Goal: Information Seeking & Learning: Check status

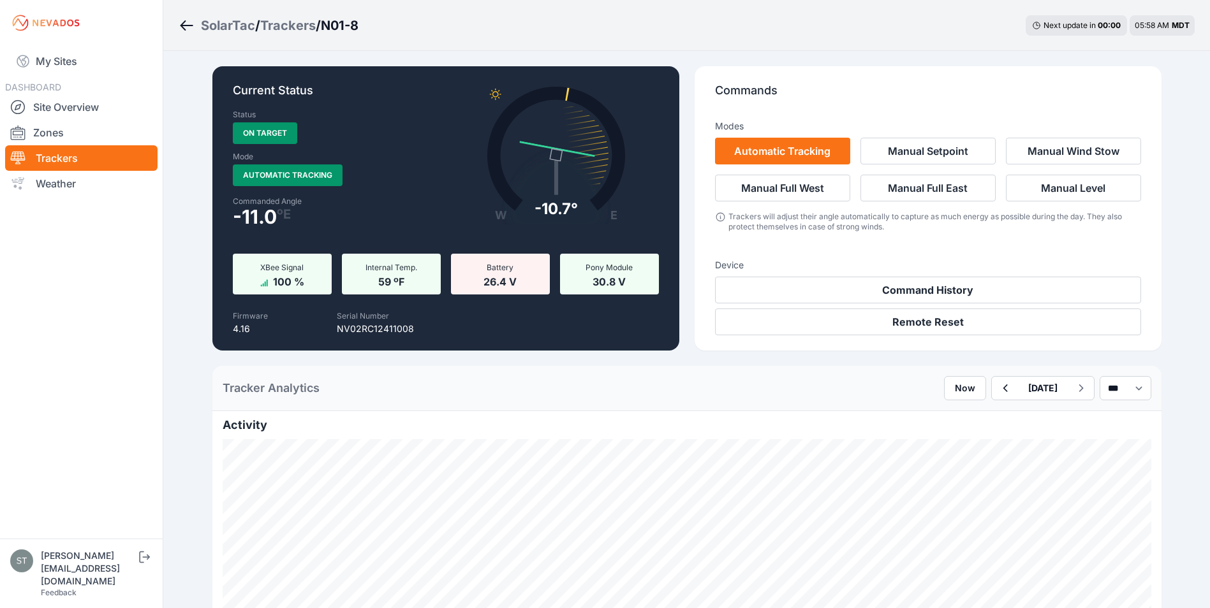
scroll to position [255, 0]
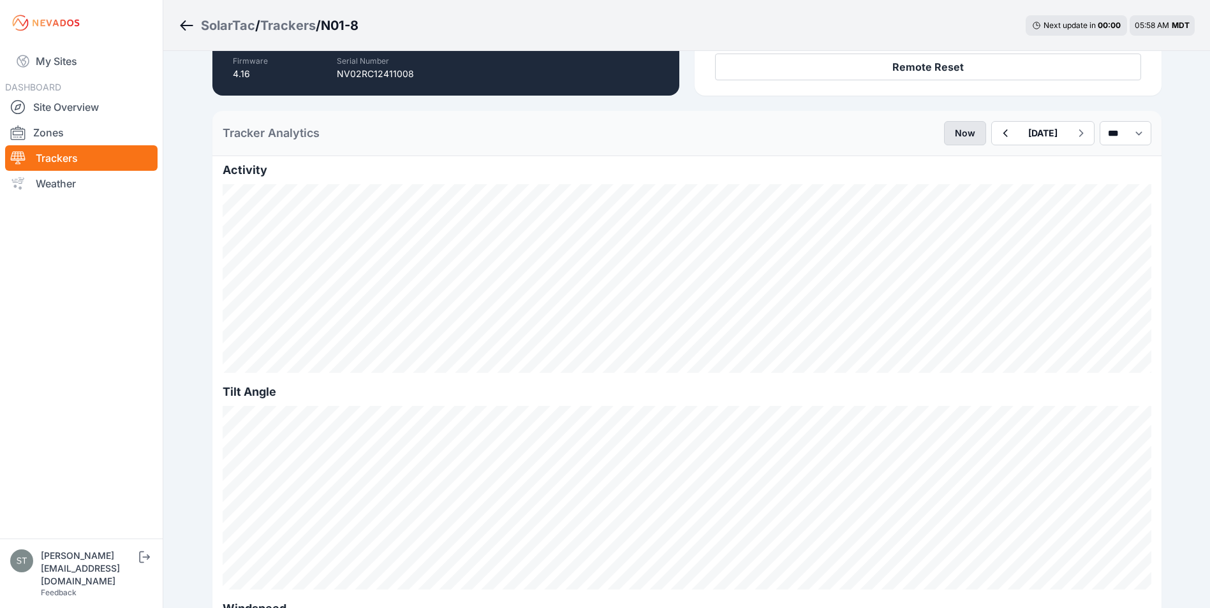
click at [944, 129] on button "Now" at bounding box center [965, 133] width 42 height 24
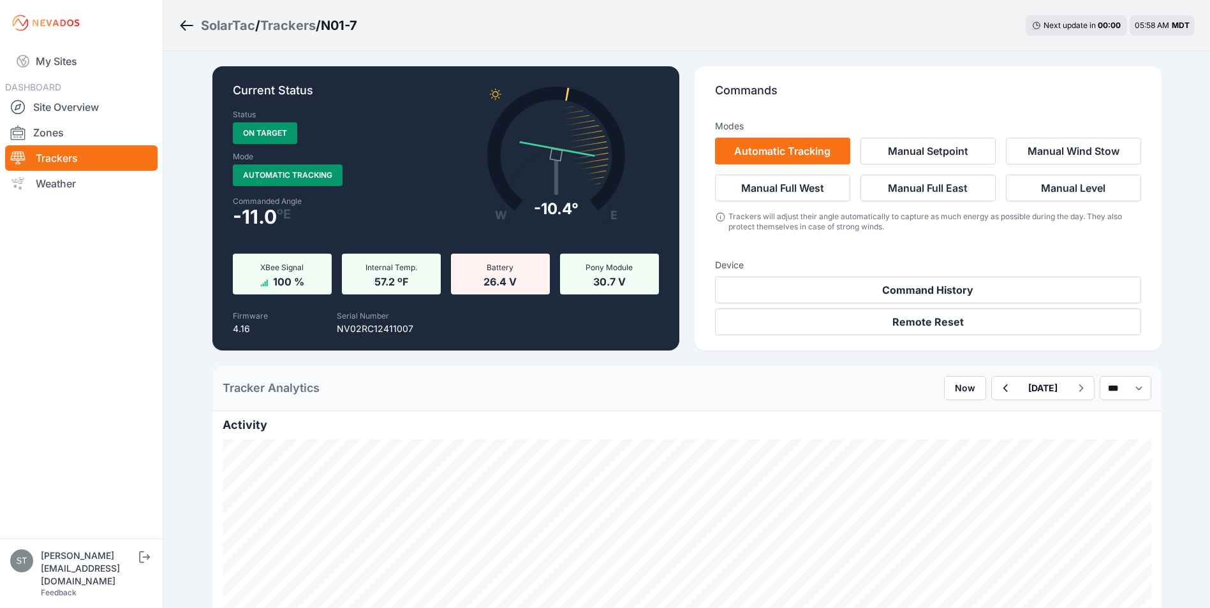
scroll to position [319, 0]
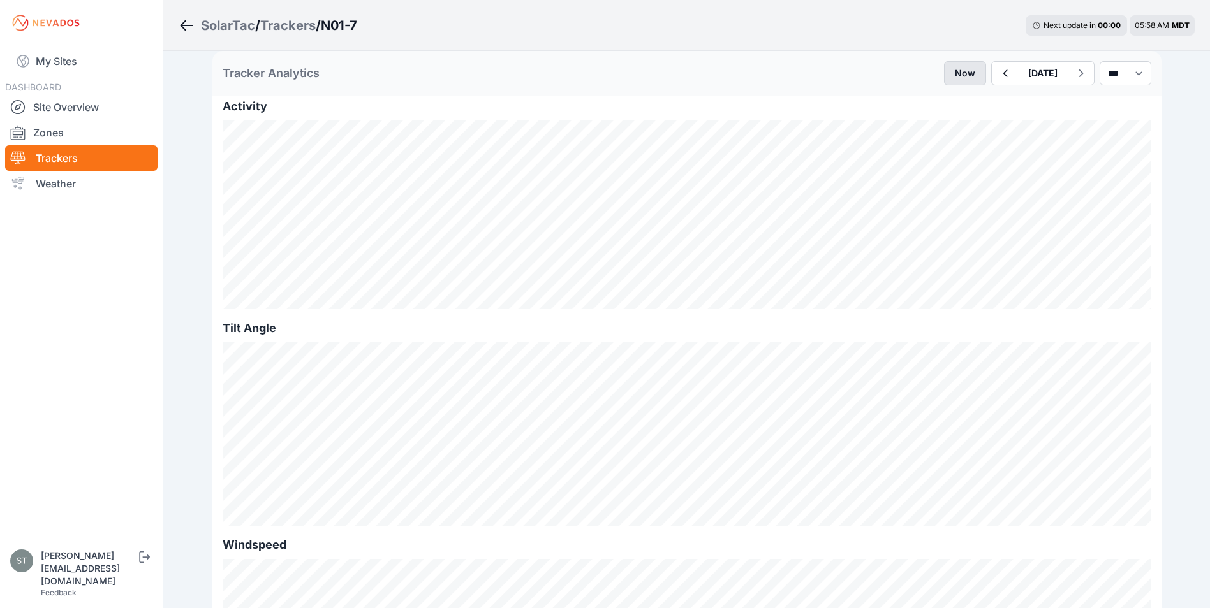
click at [944, 73] on button "Now" at bounding box center [965, 73] width 42 height 24
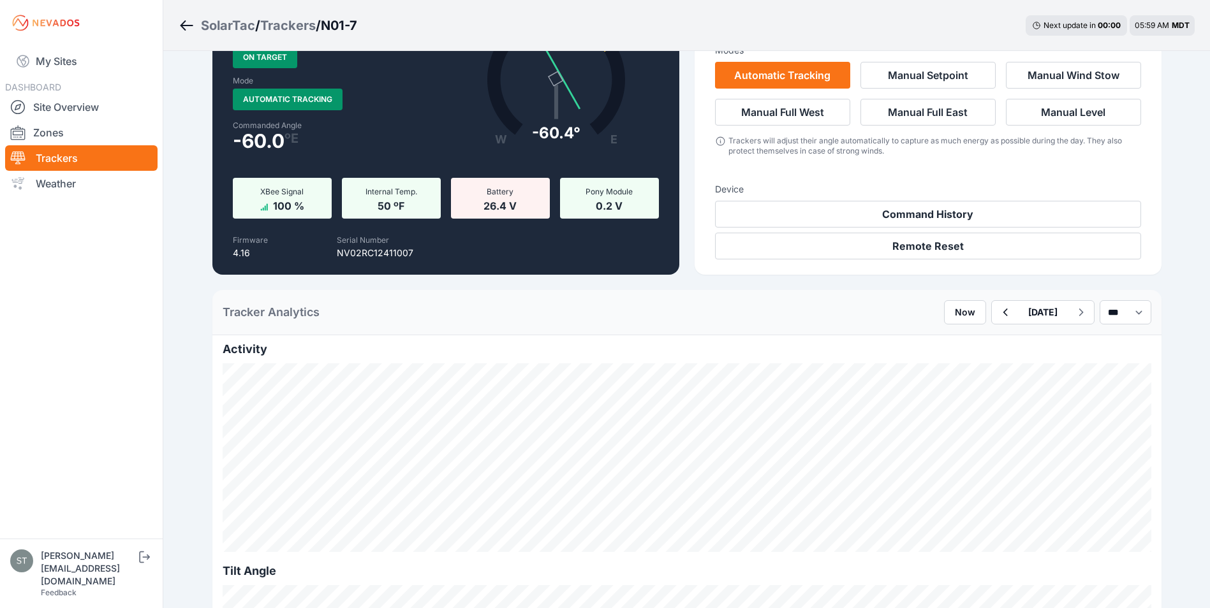
scroll to position [255, 0]
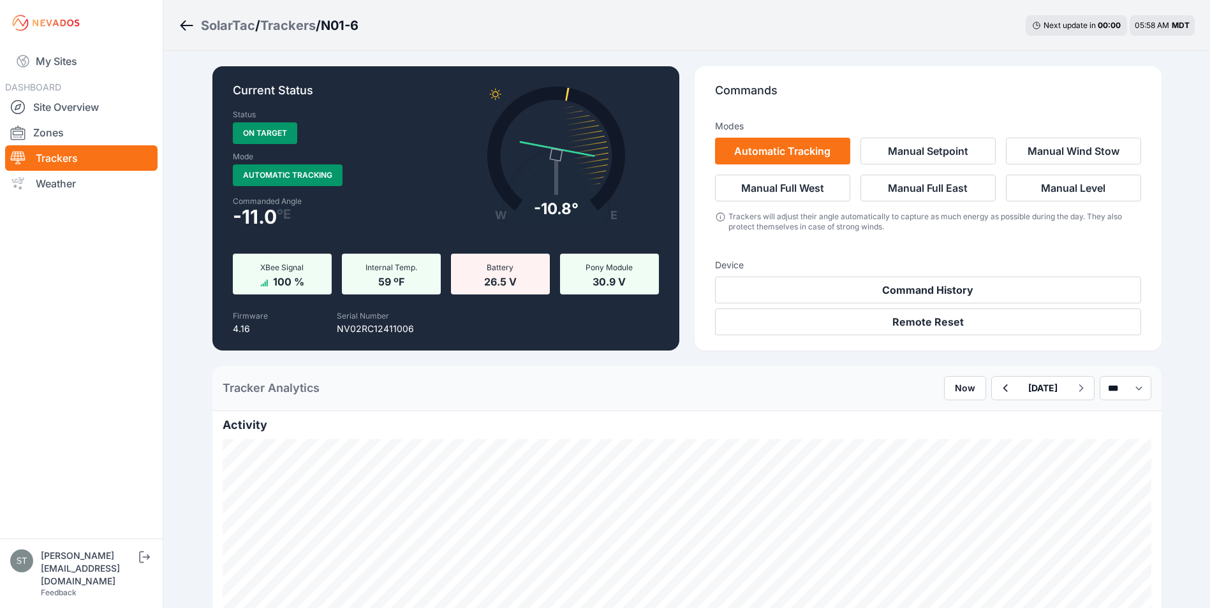
scroll to position [255, 0]
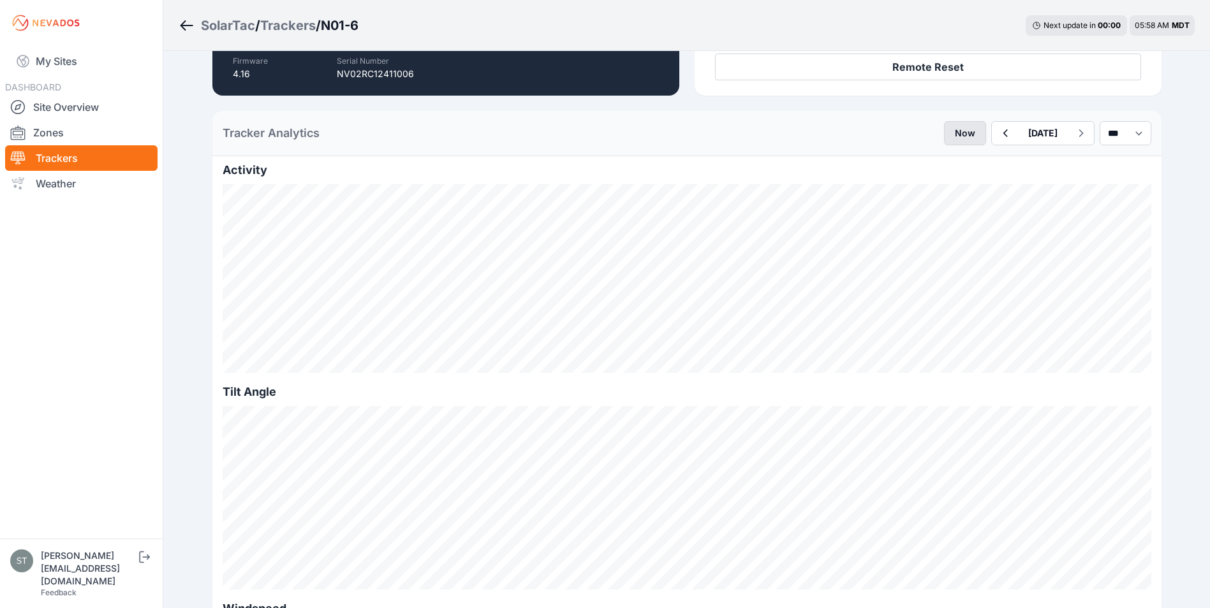
click at [944, 135] on button "Now" at bounding box center [965, 133] width 42 height 24
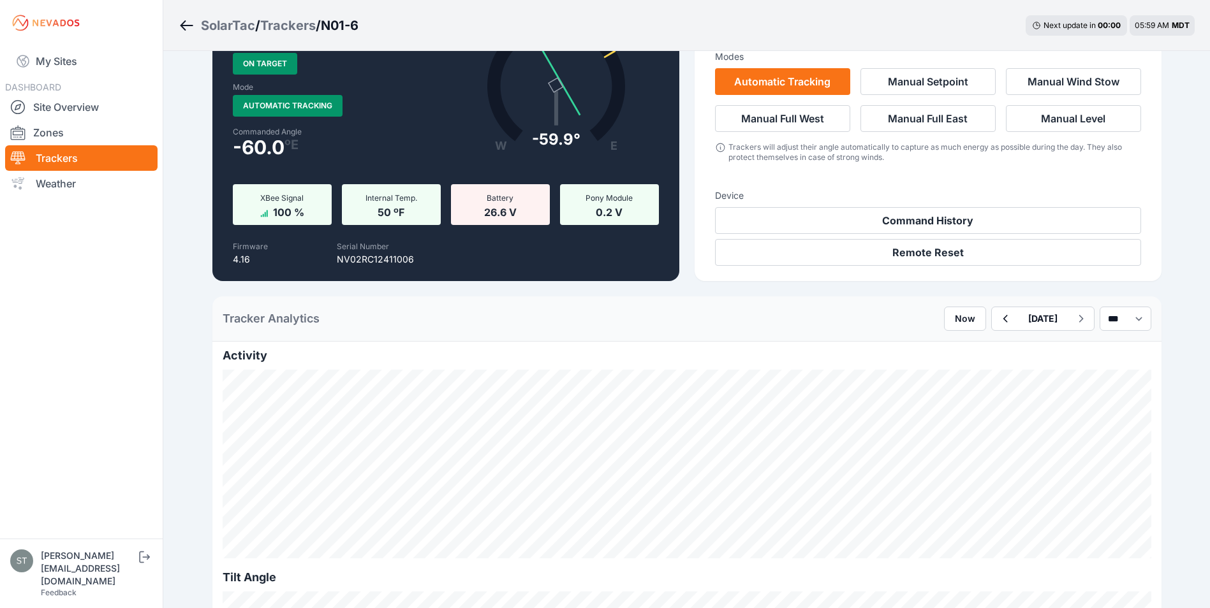
scroll to position [191, 0]
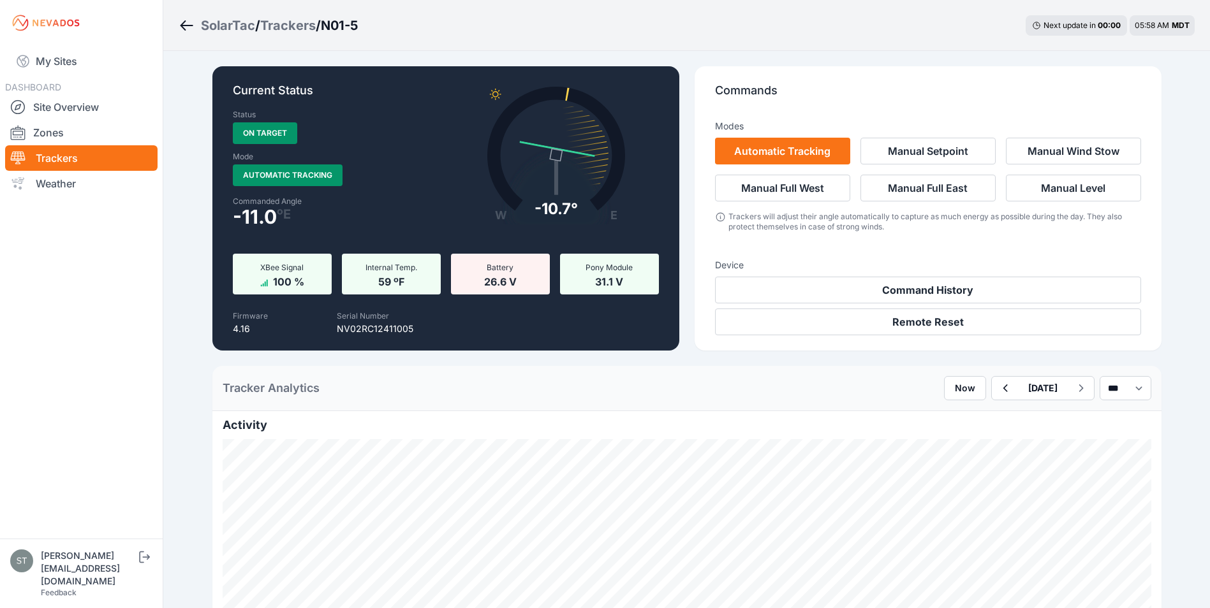
scroll to position [255, 0]
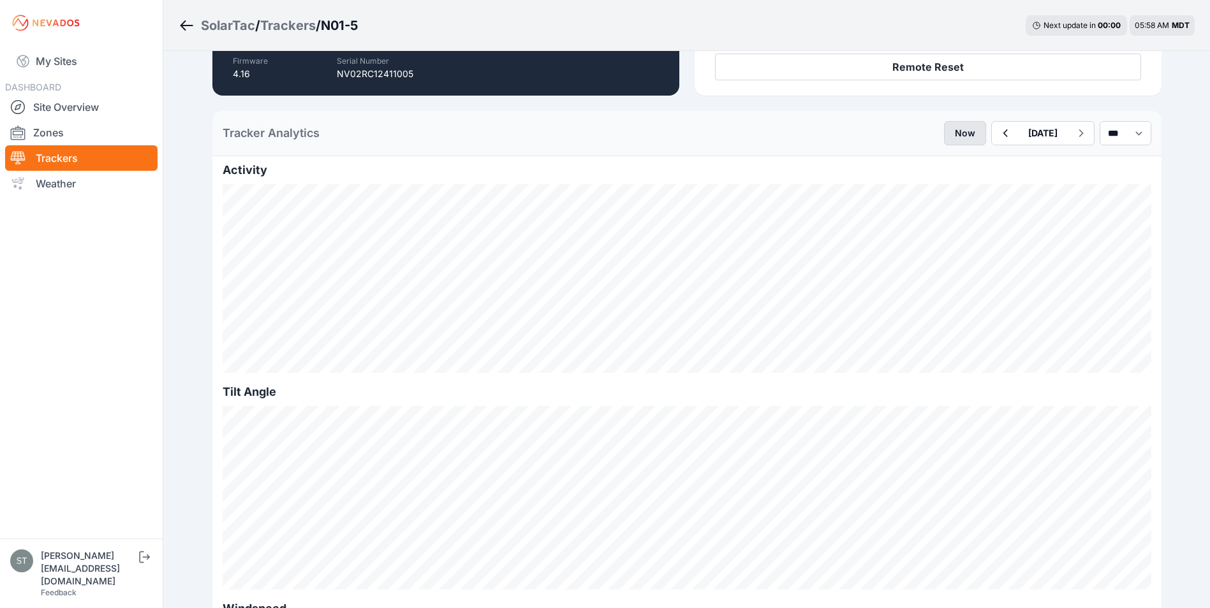
click at [944, 131] on button "Now" at bounding box center [965, 133] width 42 height 24
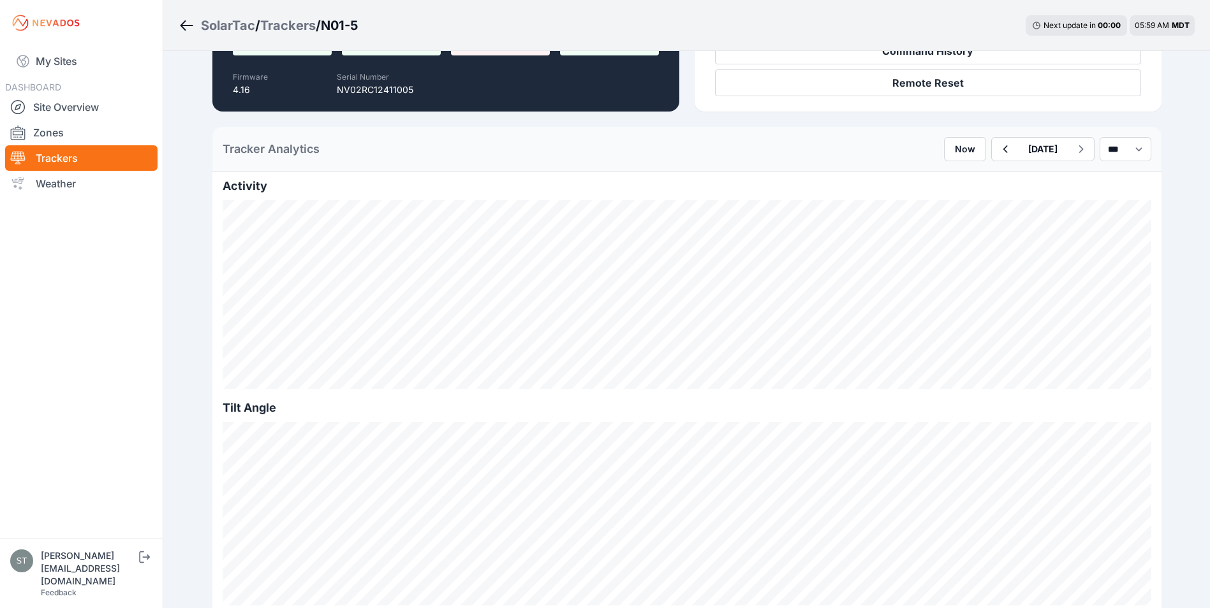
scroll to position [319, 0]
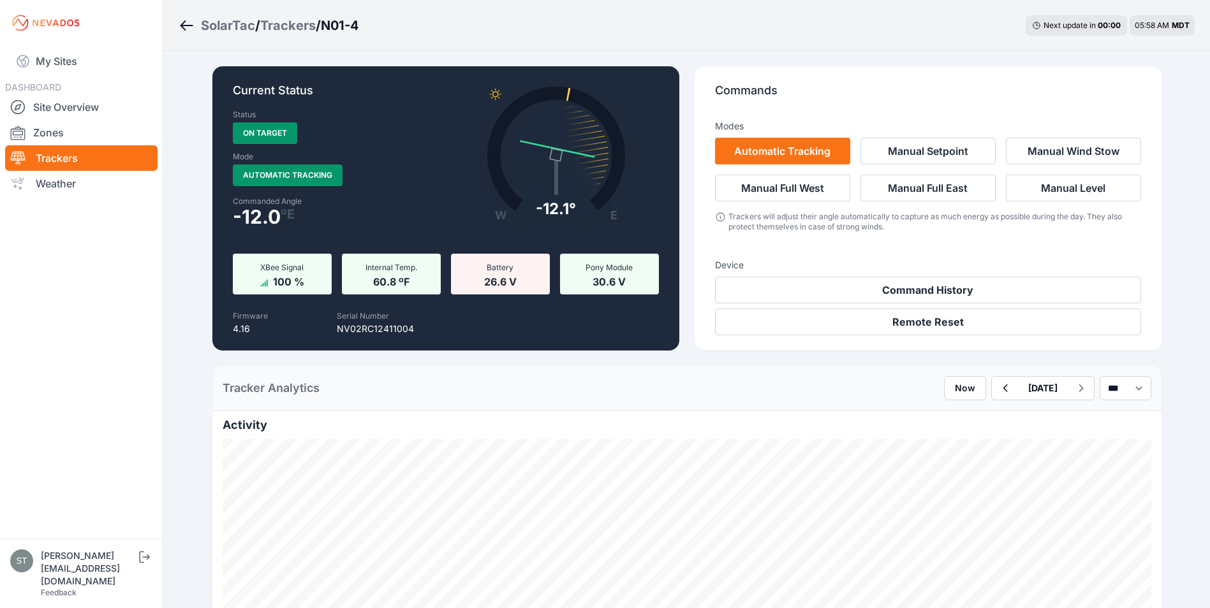
scroll to position [191, 0]
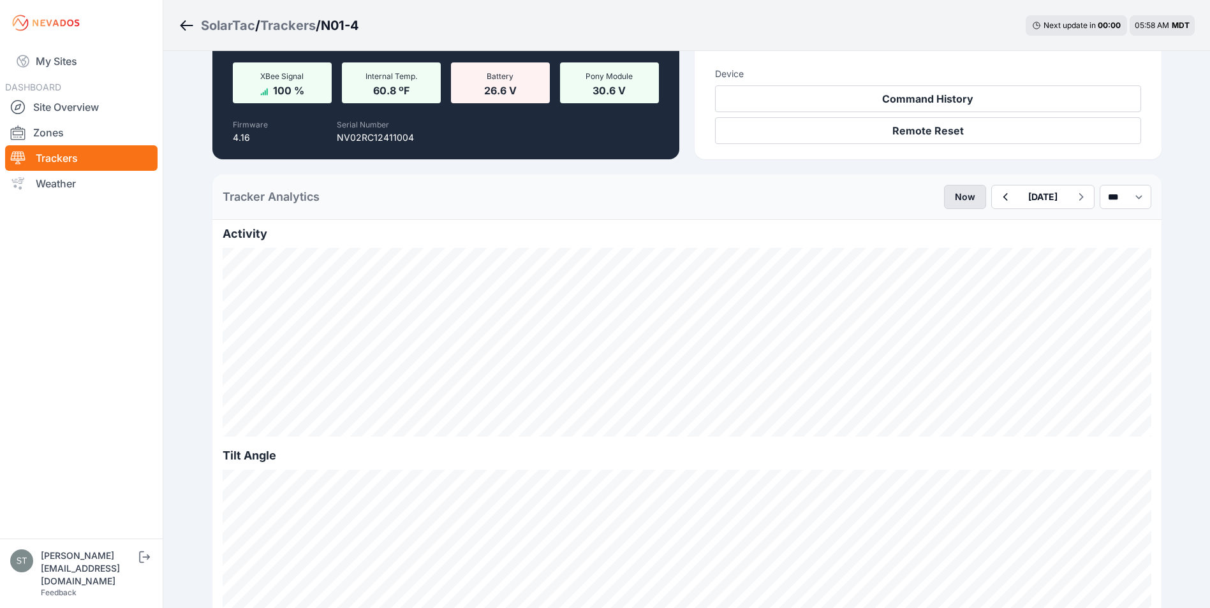
click at [944, 196] on button "Now" at bounding box center [965, 197] width 42 height 24
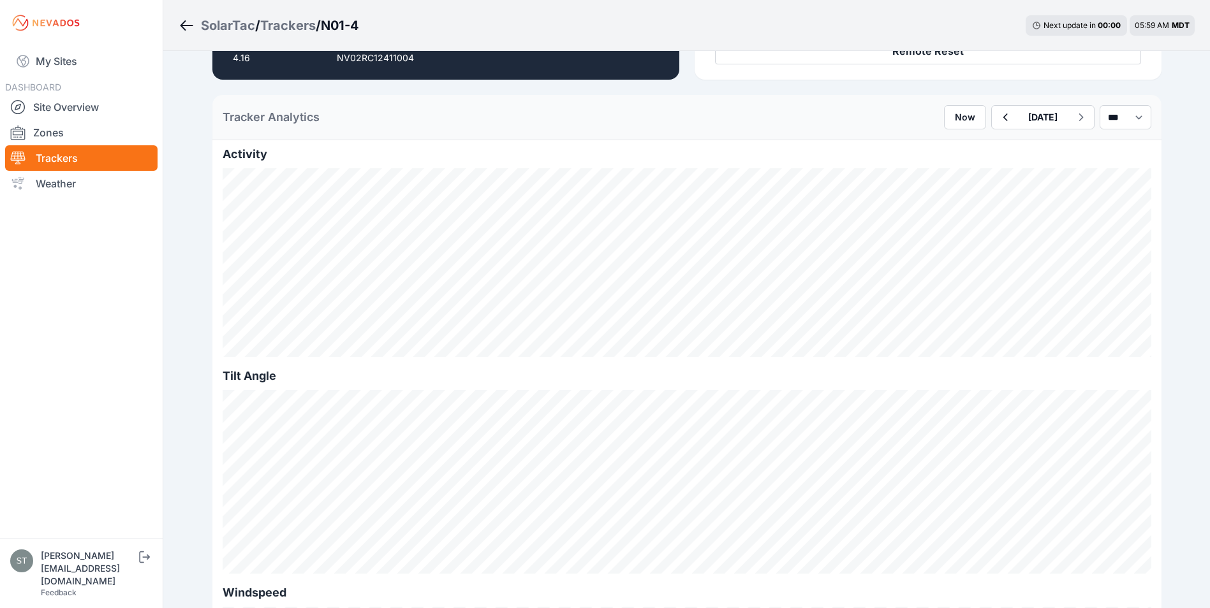
scroll to position [319, 0]
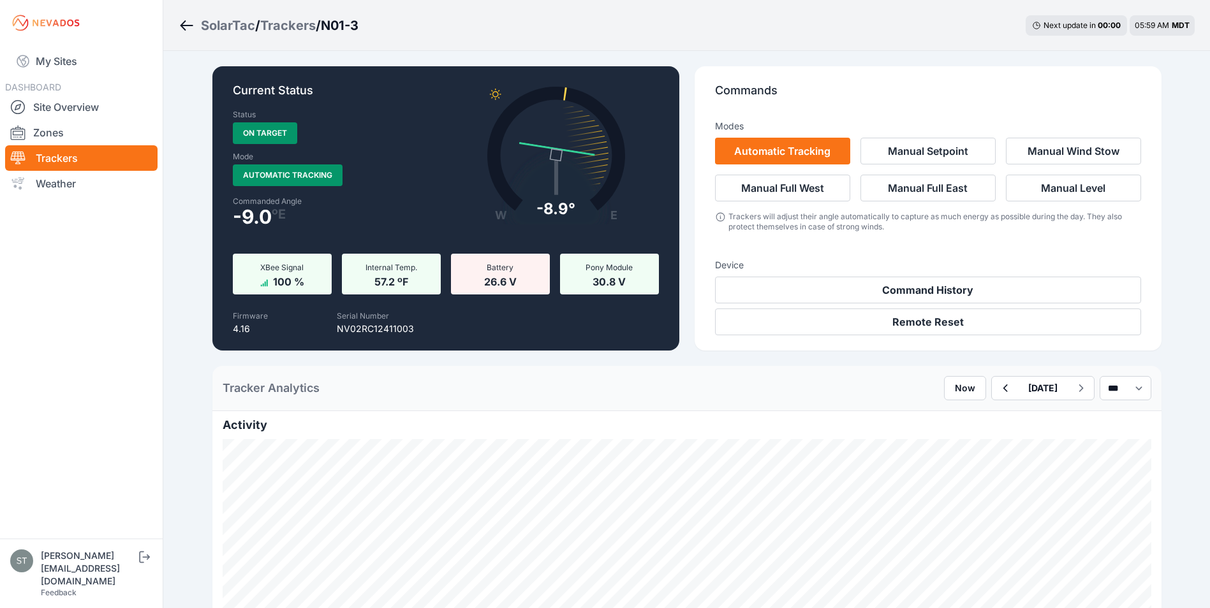
scroll to position [255, 0]
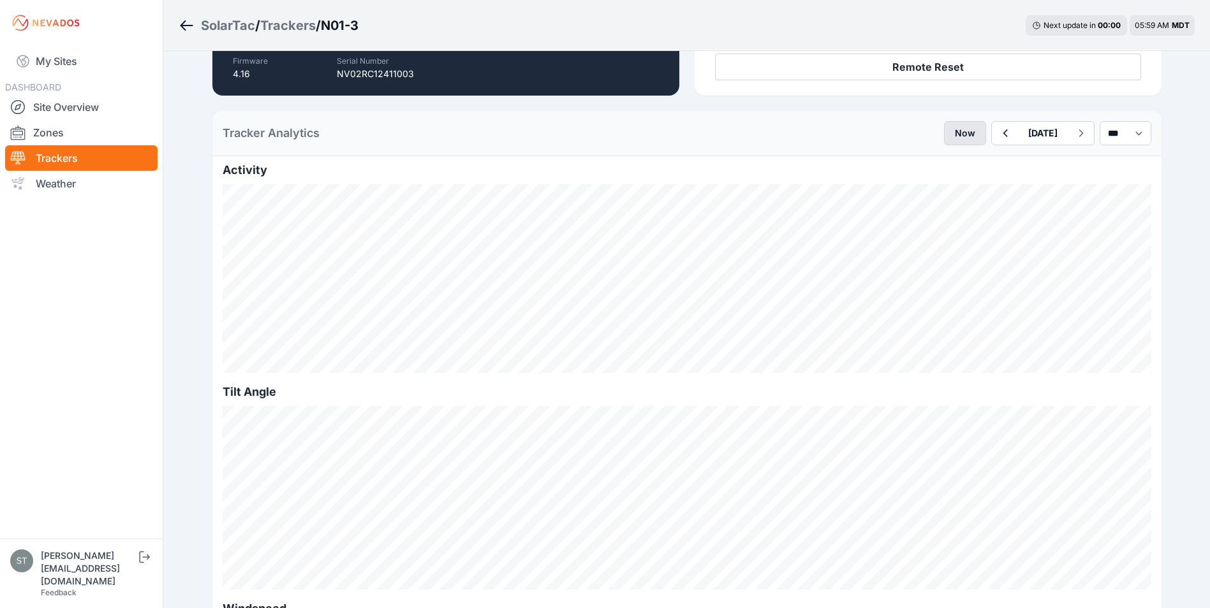
click at [944, 135] on button "Now" at bounding box center [965, 133] width 42 height 24
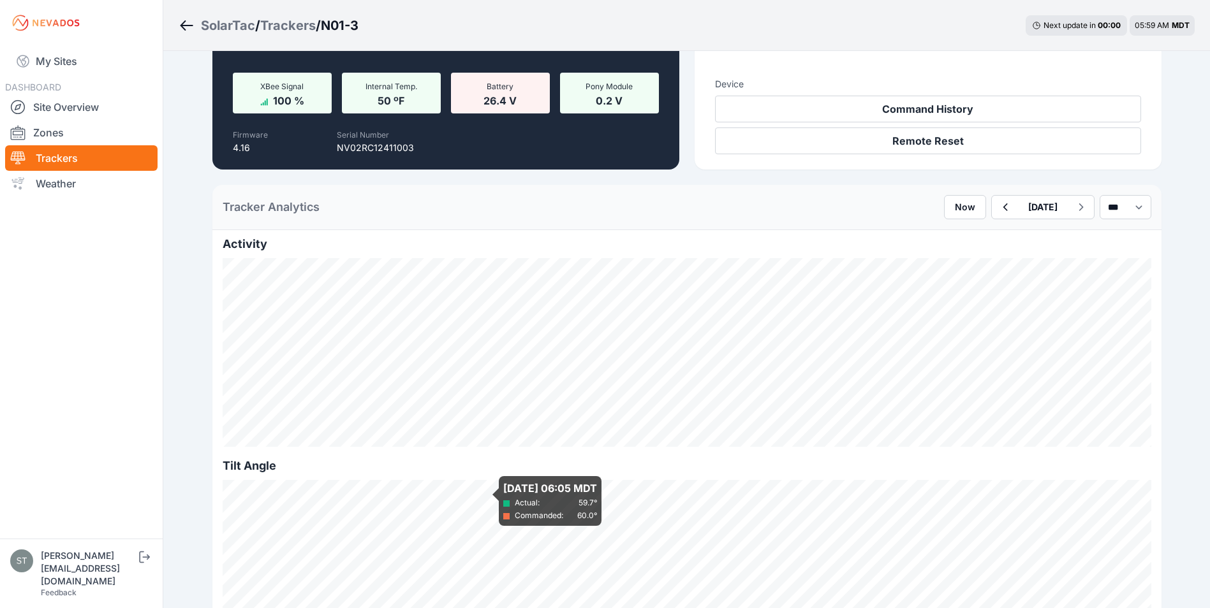
scroll to position [255, 0]
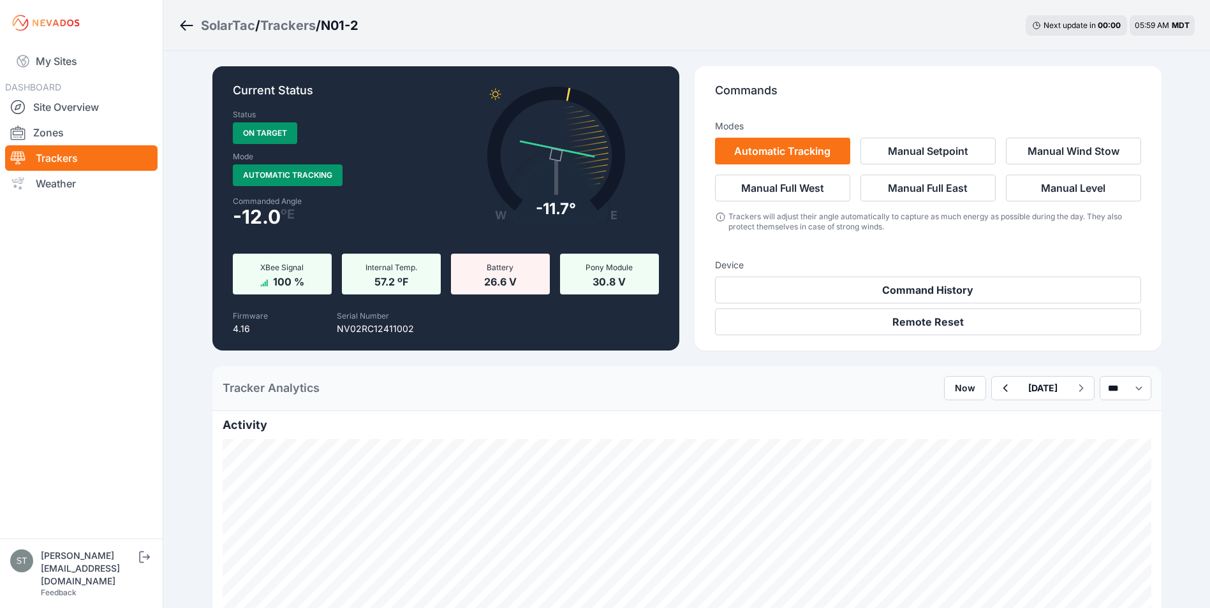
scroll to position [191, 0]
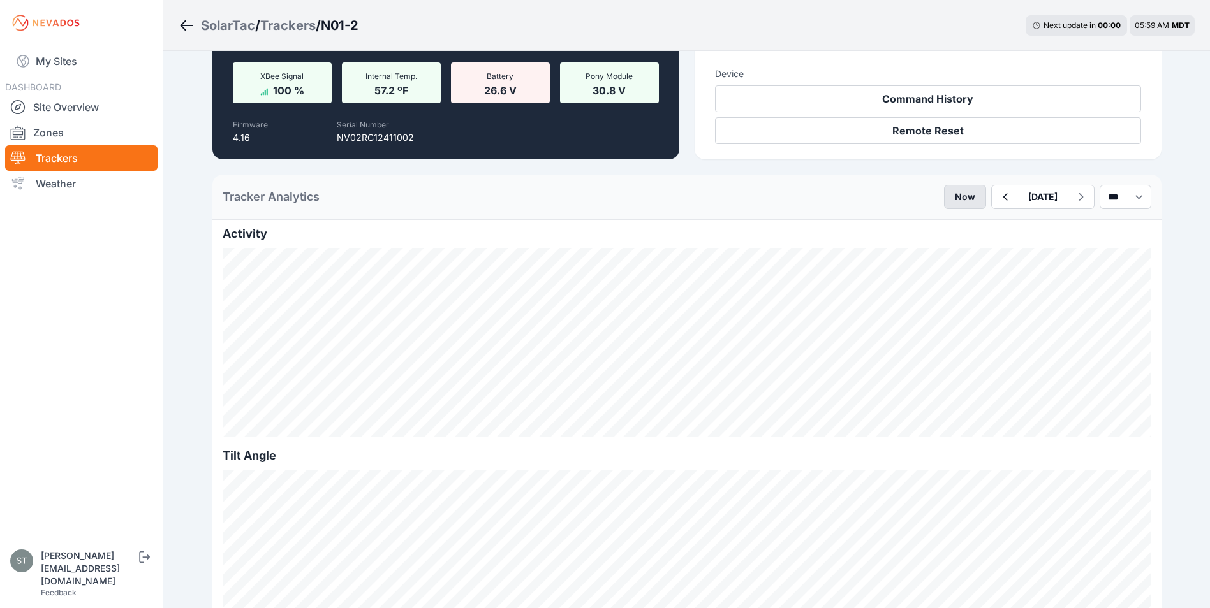
click at [944, 198] on button "Now" at bounding box center [965, 197] width 42 height 24
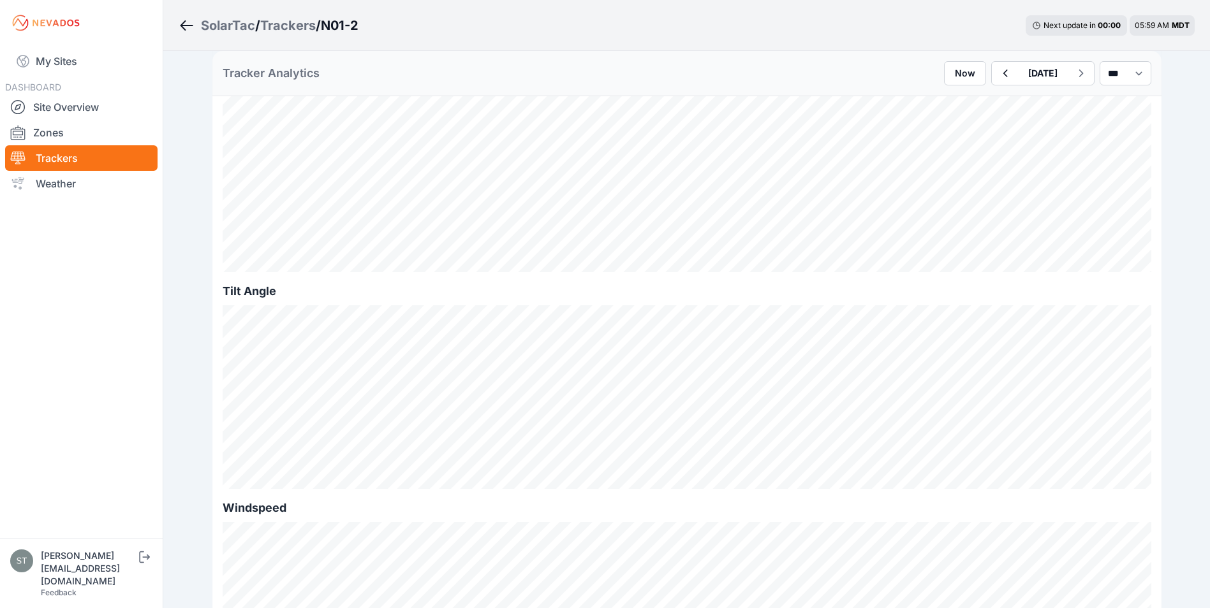
scroll to position [383, 0]
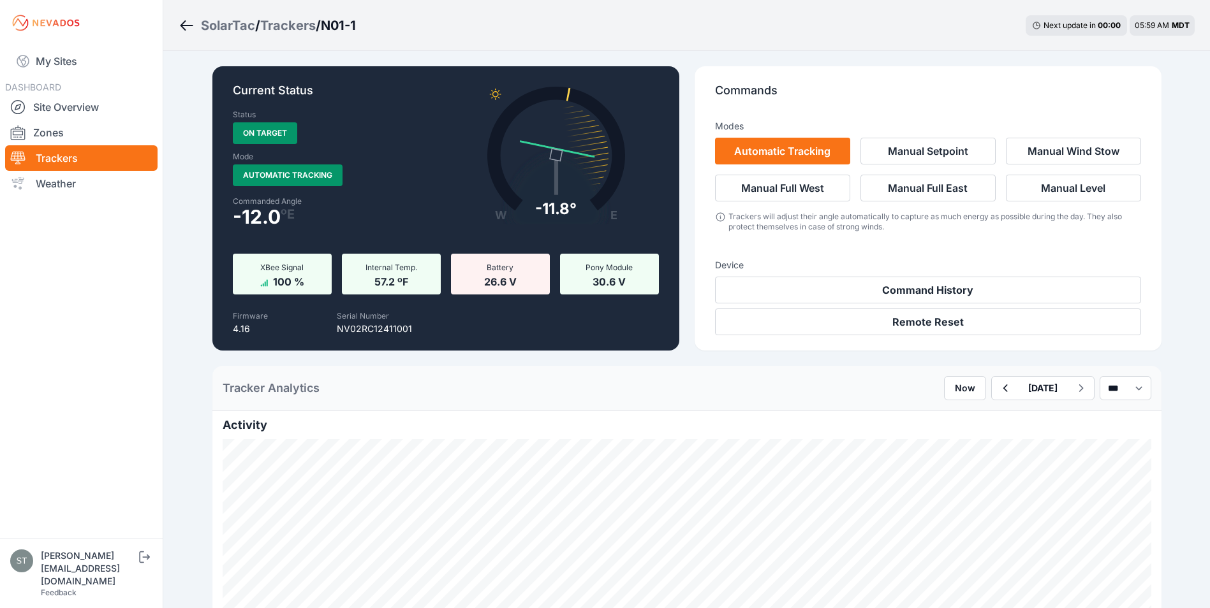
scroll to position [255, 0]
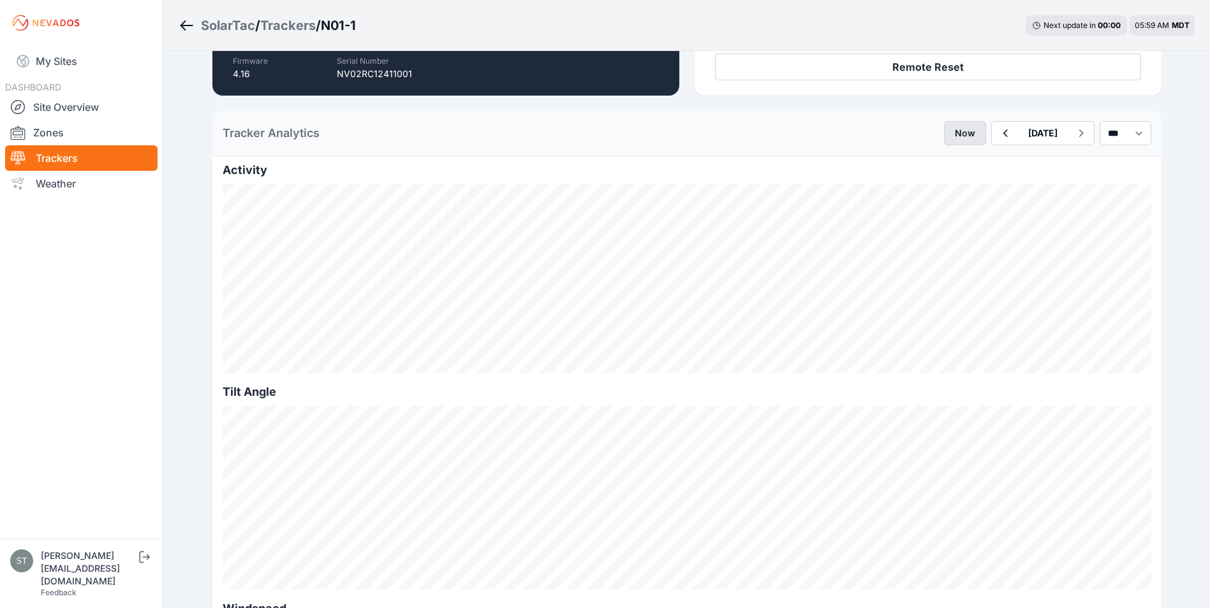
click at [944, 136] on button "Now" at bounding box center [965, 133] width 42 height 24
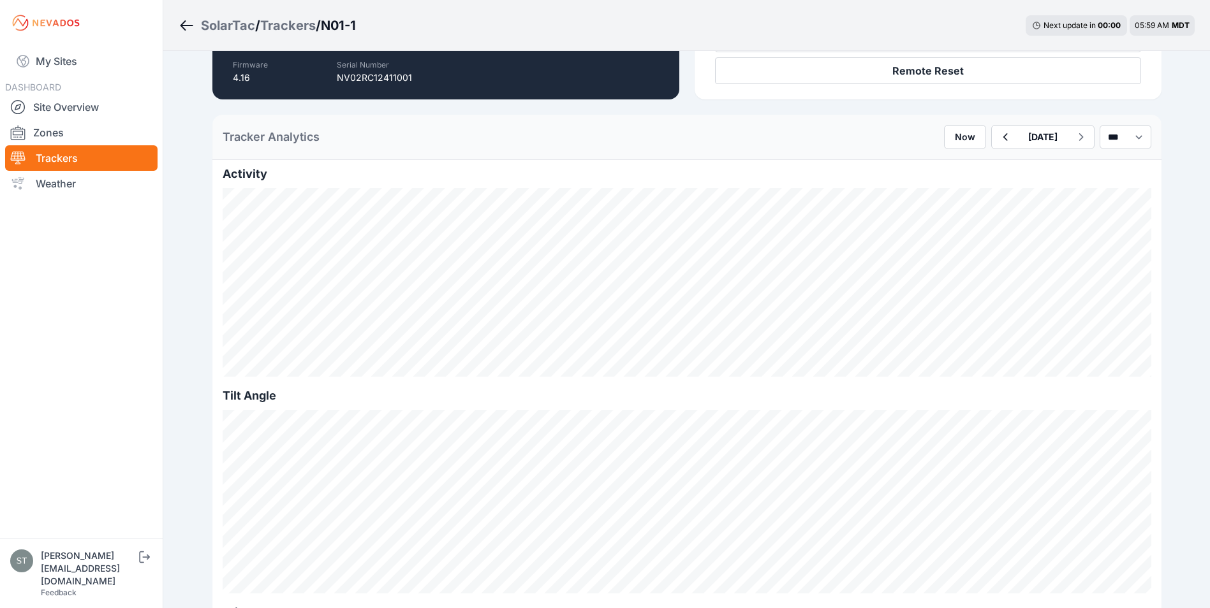
scroll to position [255, 0]
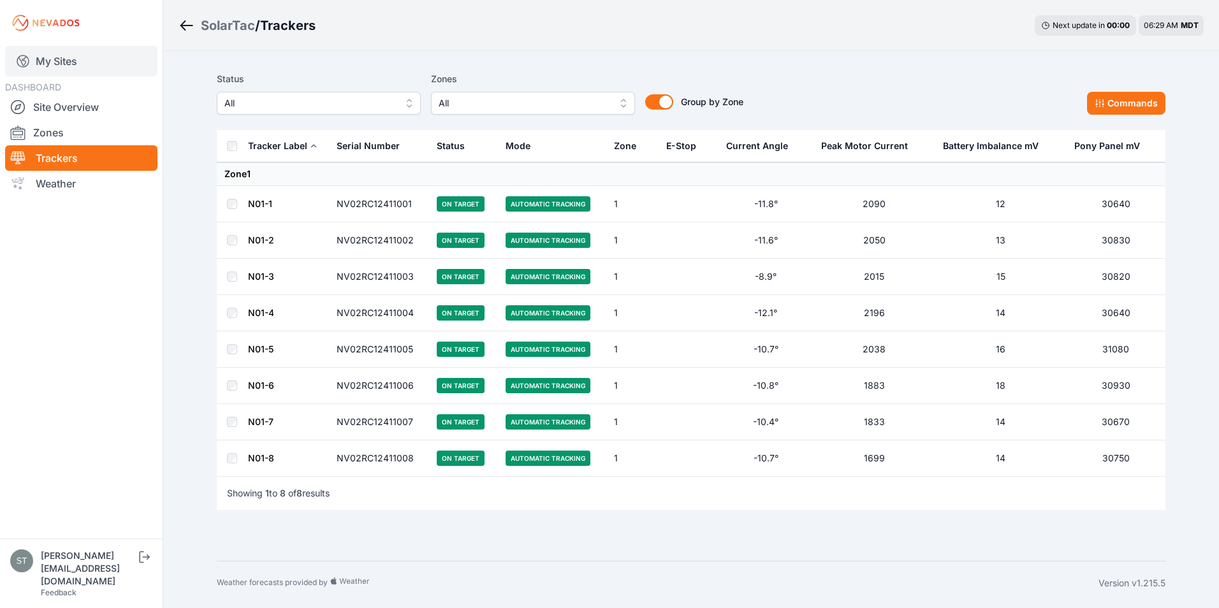
click at [62, 61] on link "My Sites" at bounding box center [81, 61] width 152 height 31
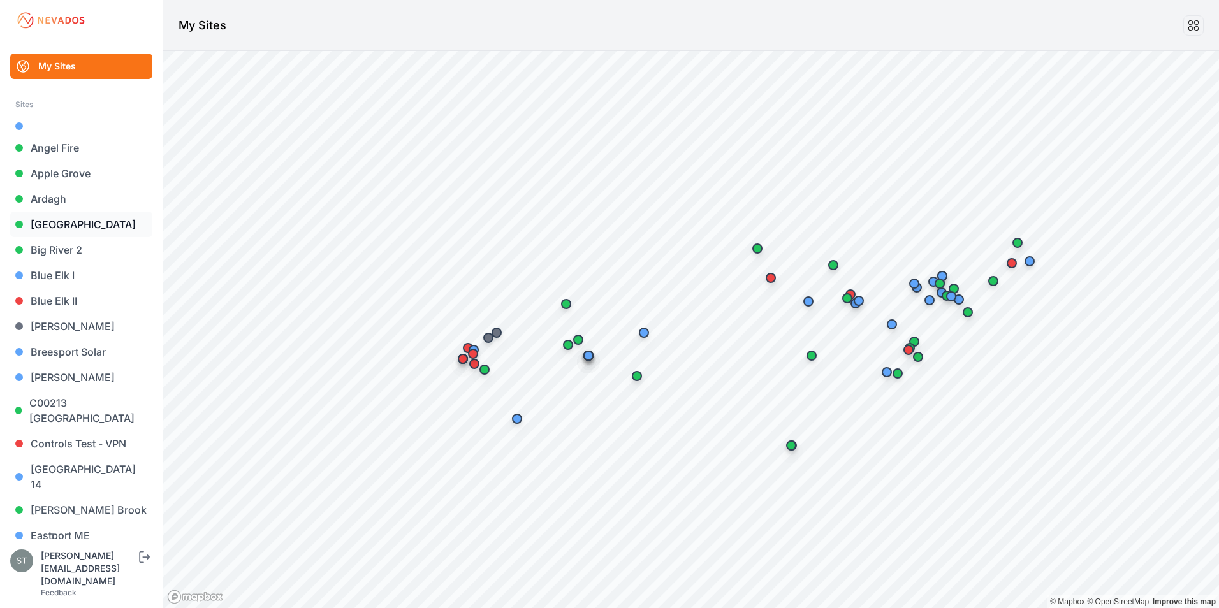
click at [74, 226] on link "Bartonsville" at bounding box center [81, 225] width 142 height 26
click at [78, 250] on link "Big River 2" at bounding box center [81, 250] width 142 height 26
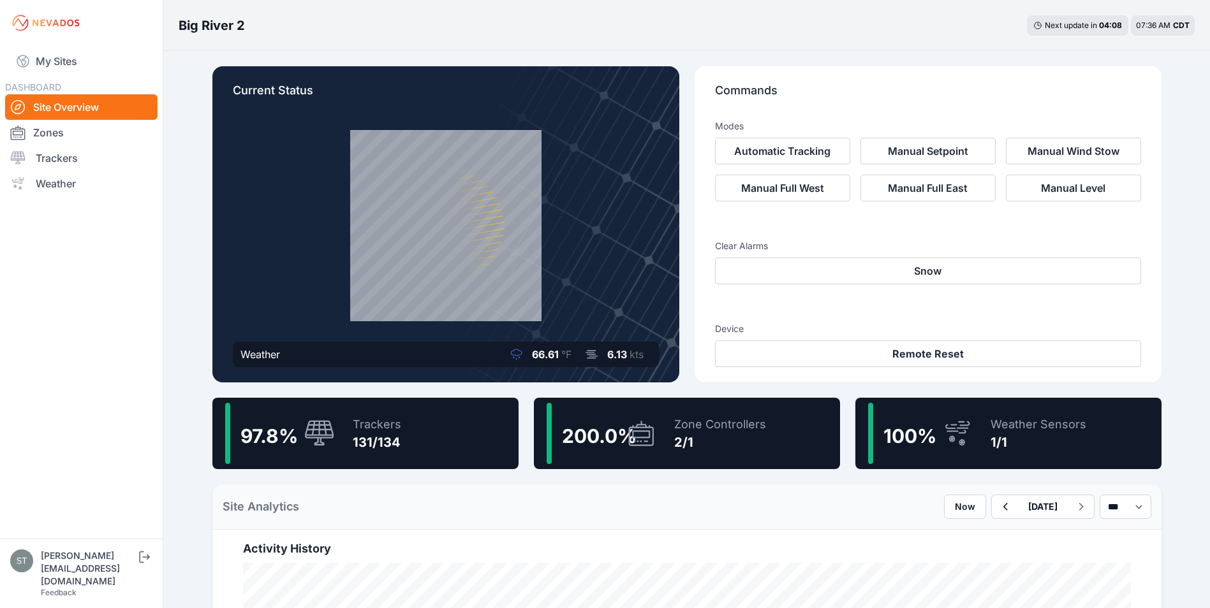
click at [362, 433] on div "Trackers" at bounding box center [377, 425] width 48 height 18
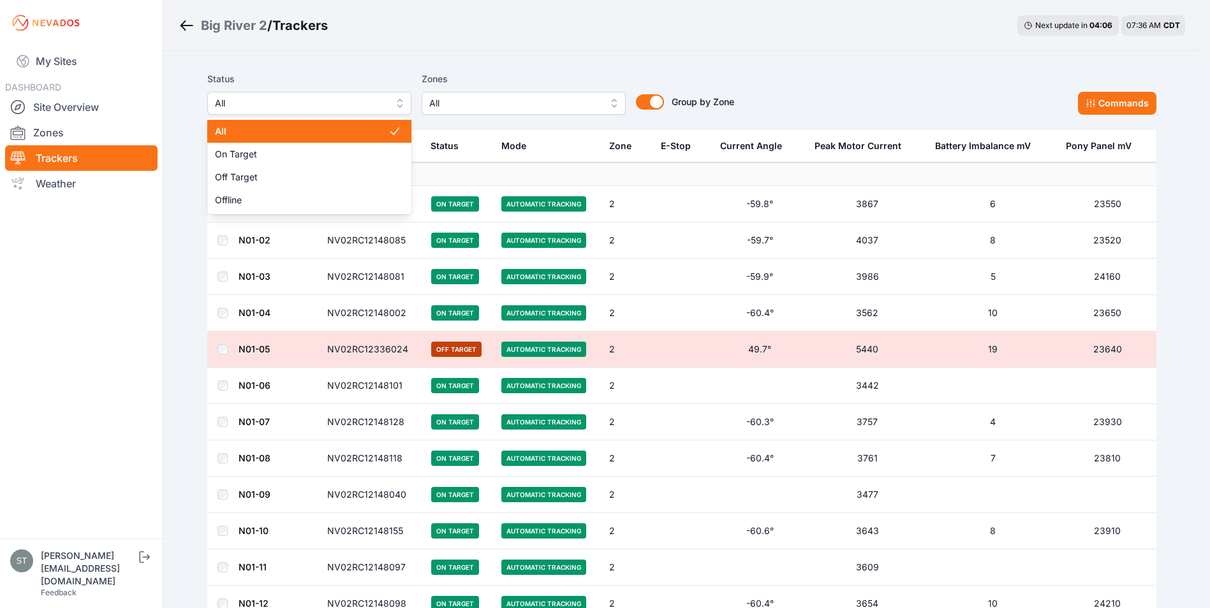
click at [328, 110] on span "All" at bounding box center [300, 103] width 171 height 15
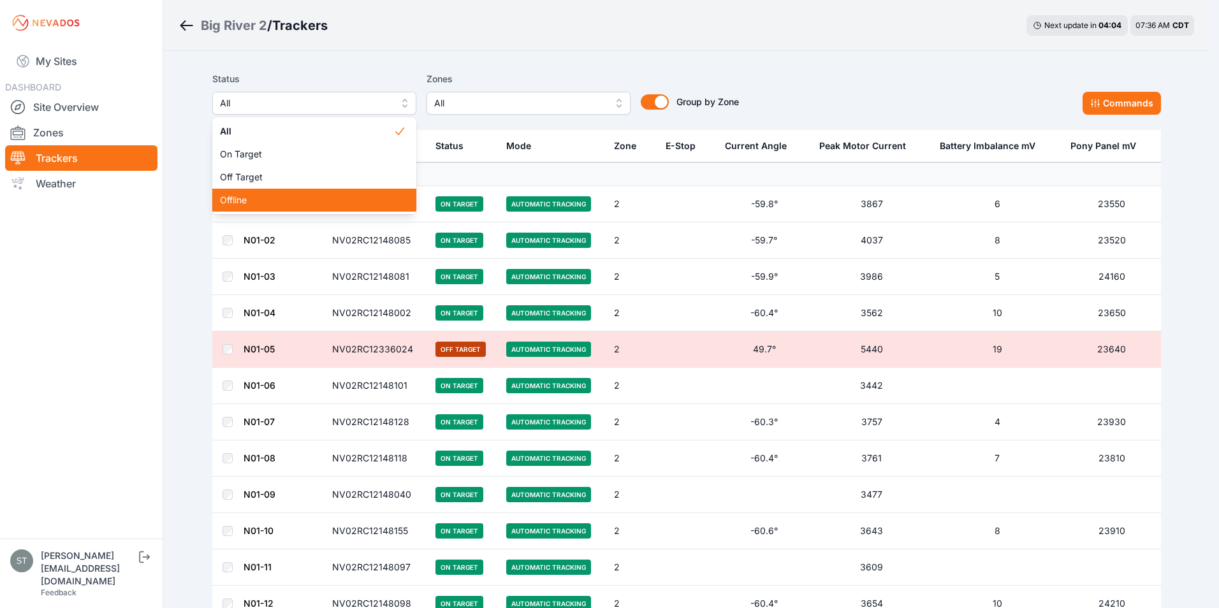
click at [239, 203] on span "Offline" at bounding box center [306, 200] width 173 height 13
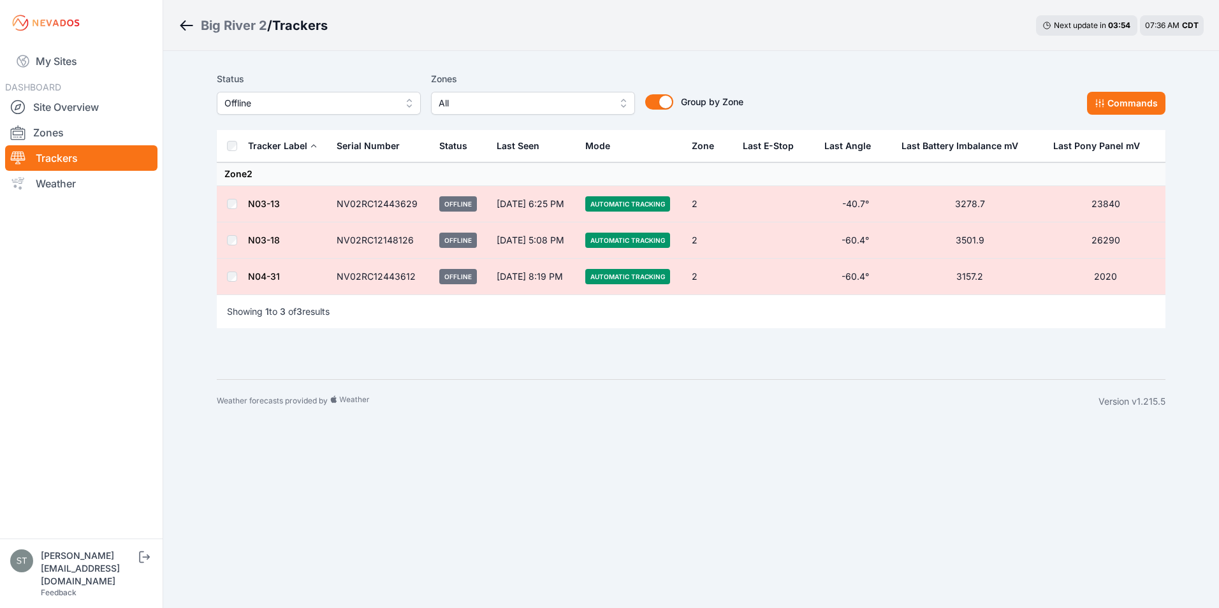
click at [254, 239] on link "N03-18" at bounding box center [264, 240] width 32 height 11
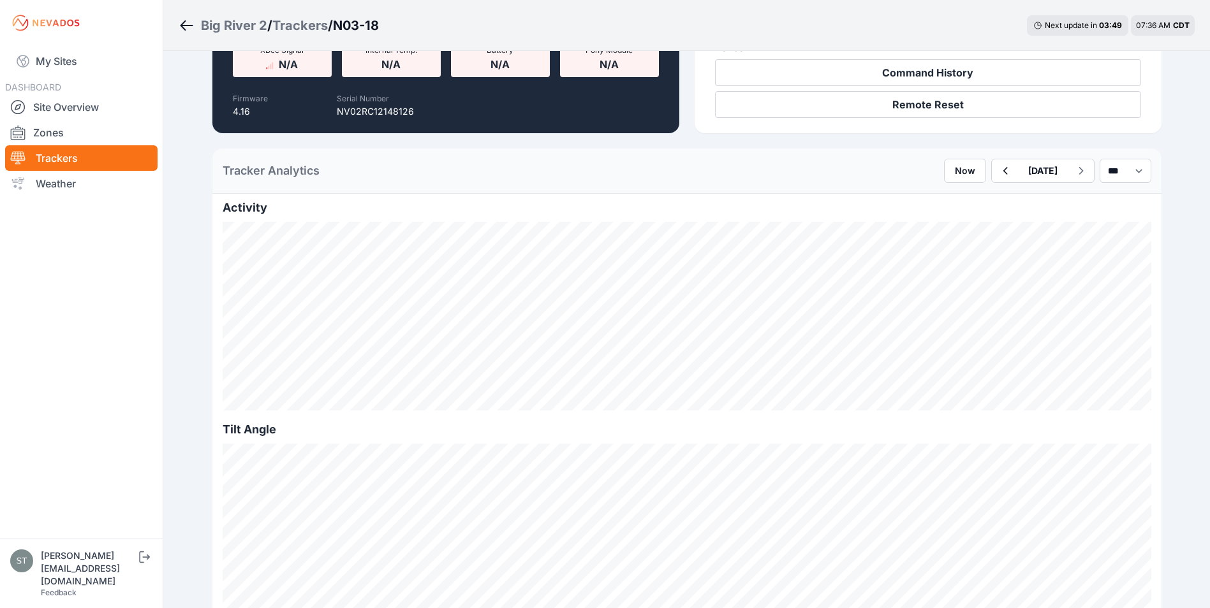
scroll to position [191, 0]
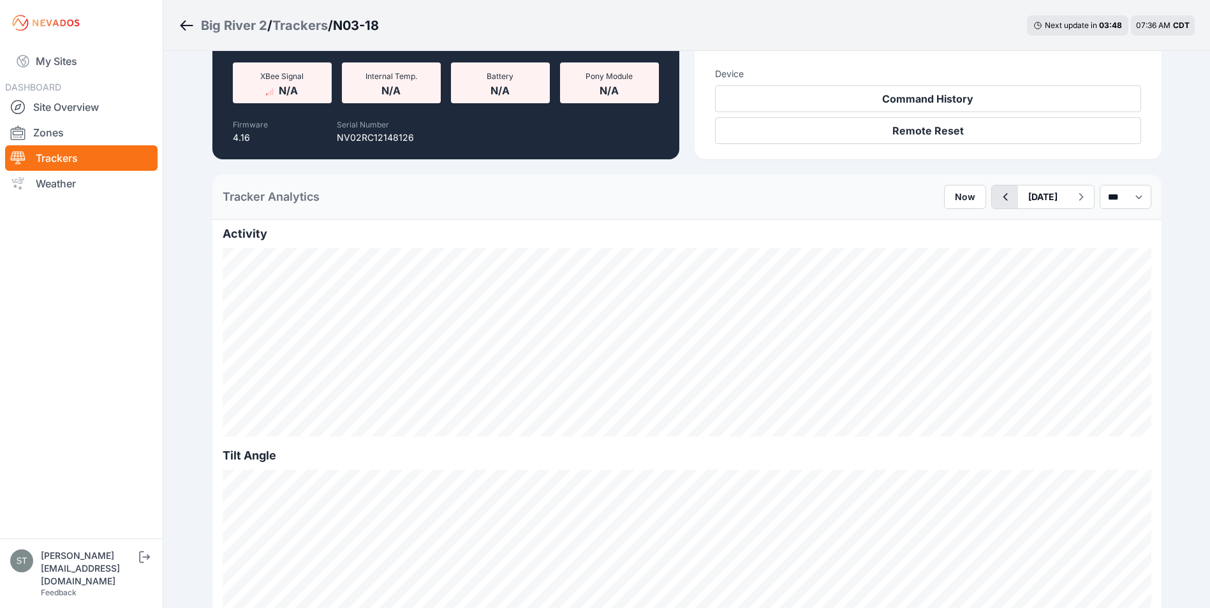
click at [997, 198] on icon "button" at bounding box center [1005, 196] width 16 height 15
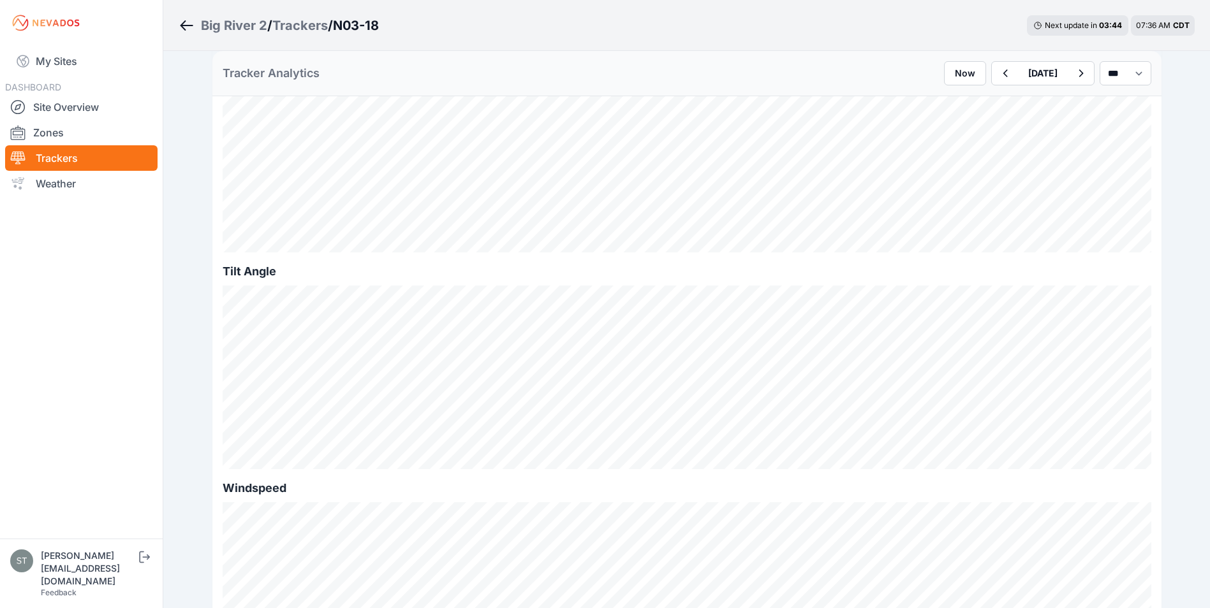
scroll to position [128, 0]
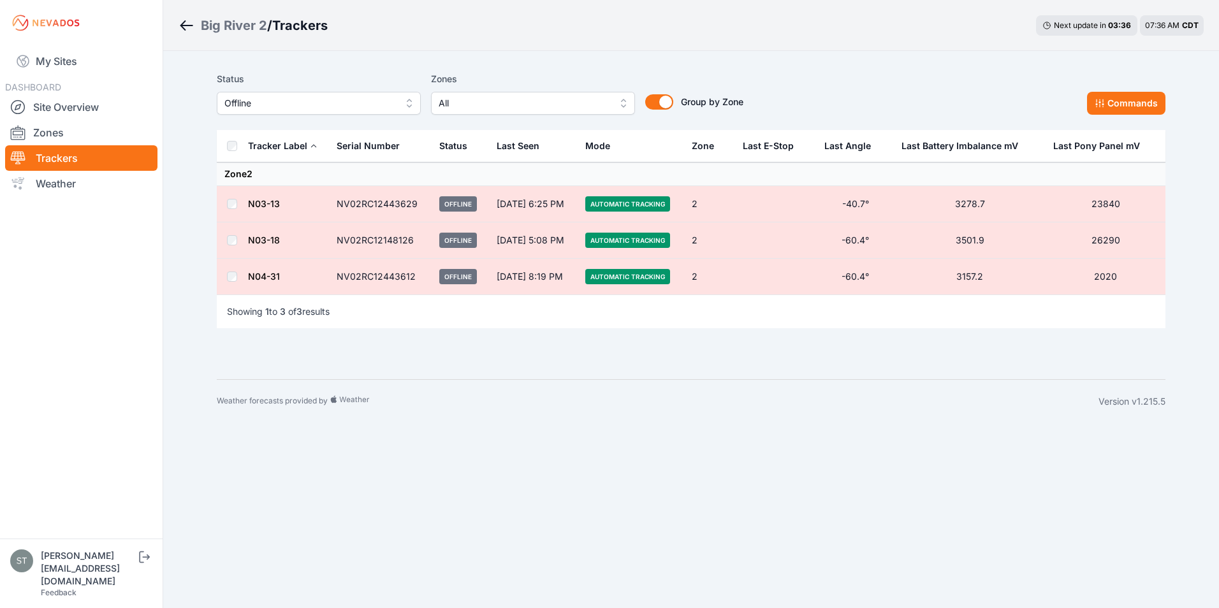
drag, startPoint x: 258, startPoint y: 197, endPoint x: 256, endPoint y: 205, distance: 7.9
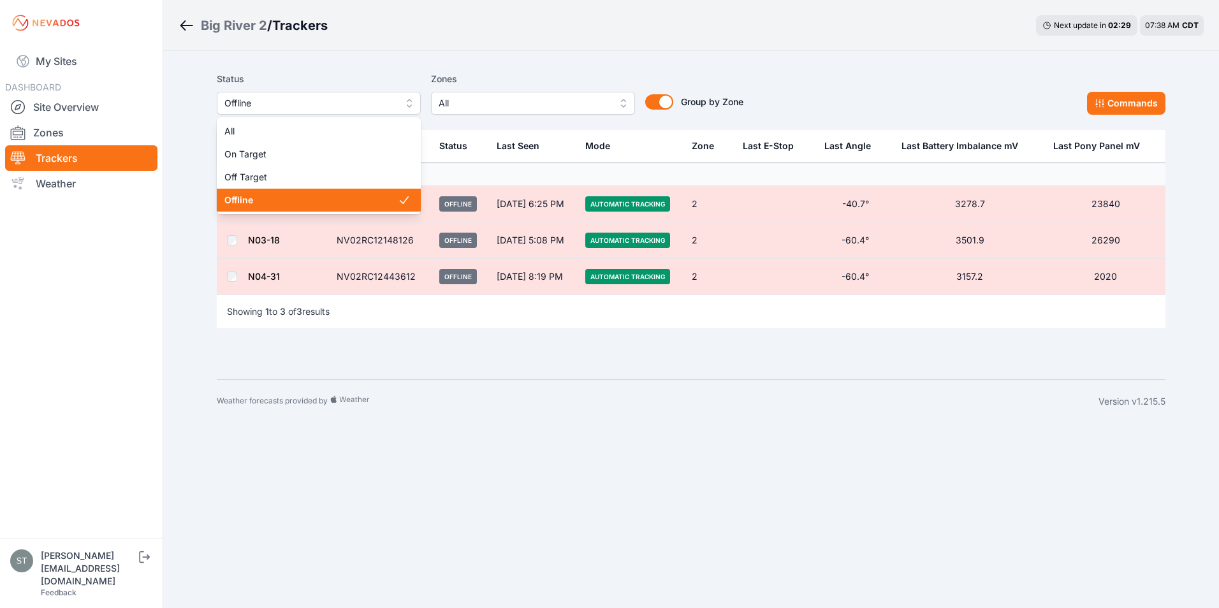
click at [253, 105] on span "Offline" at bounding box center [309, 103] width 171 height 15
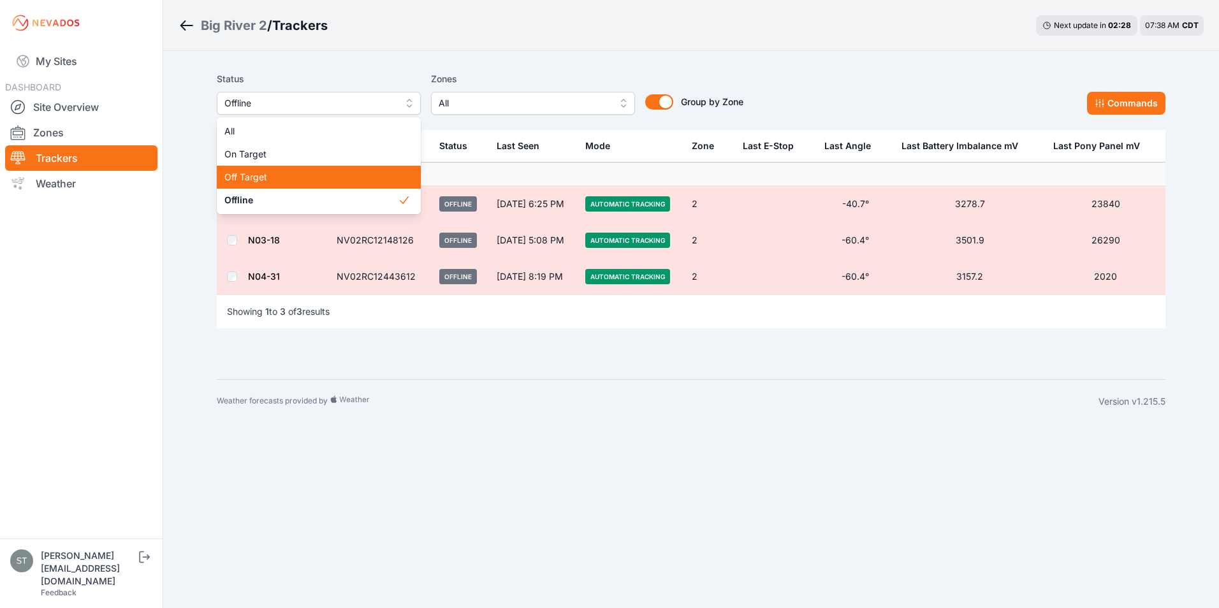
click at [263, 175] on span "Off Target" at bounding box center [310, 177] width 173 height 13
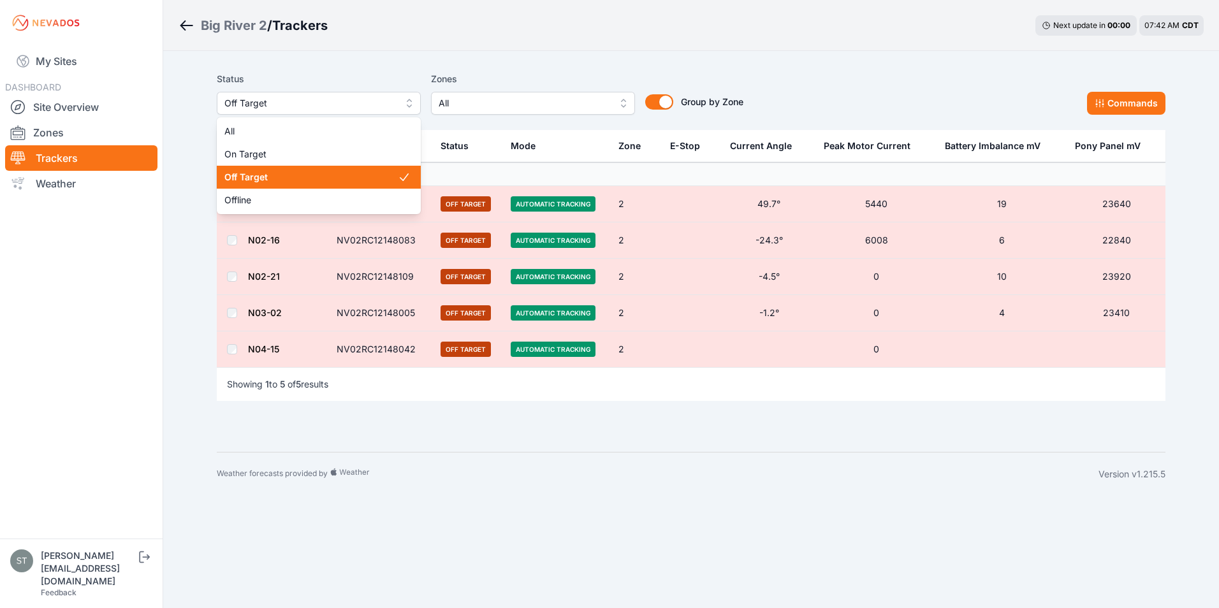
click at [288, 106] on span "Off Target" at bounding box center [309, 103] width 171 height 15
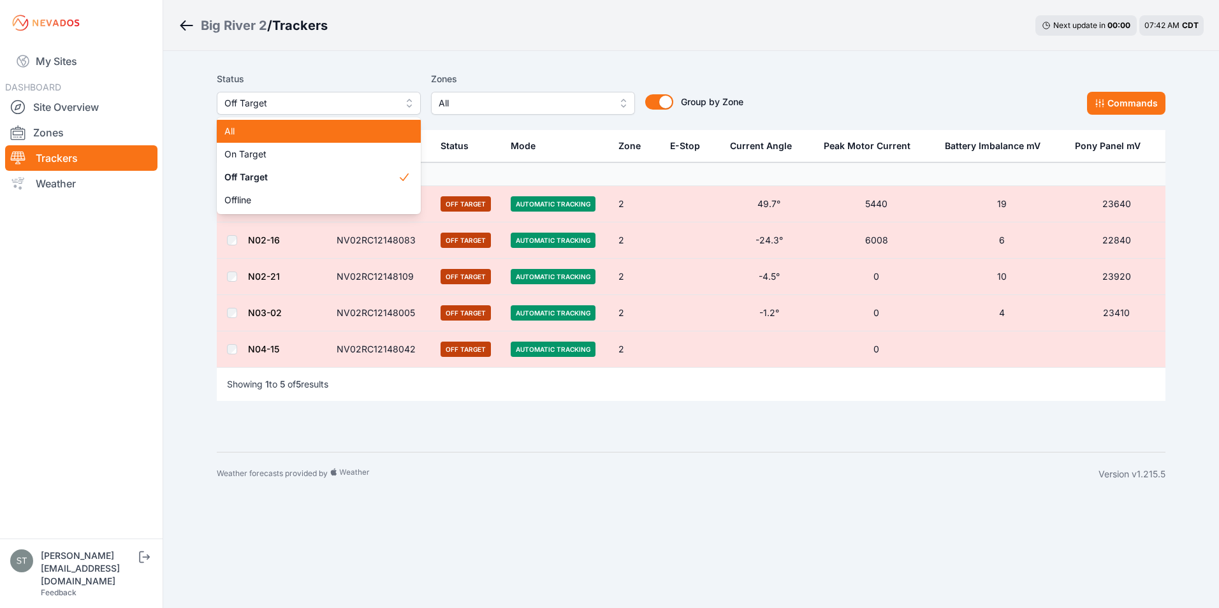
drag, startPoint x: 273, startPoint y: 131, endPoint x: 324, endPoint y: 130, distance: 51.0
click at [273, 131] on span "All" at bounding box center [310, 131] width 173 height 13
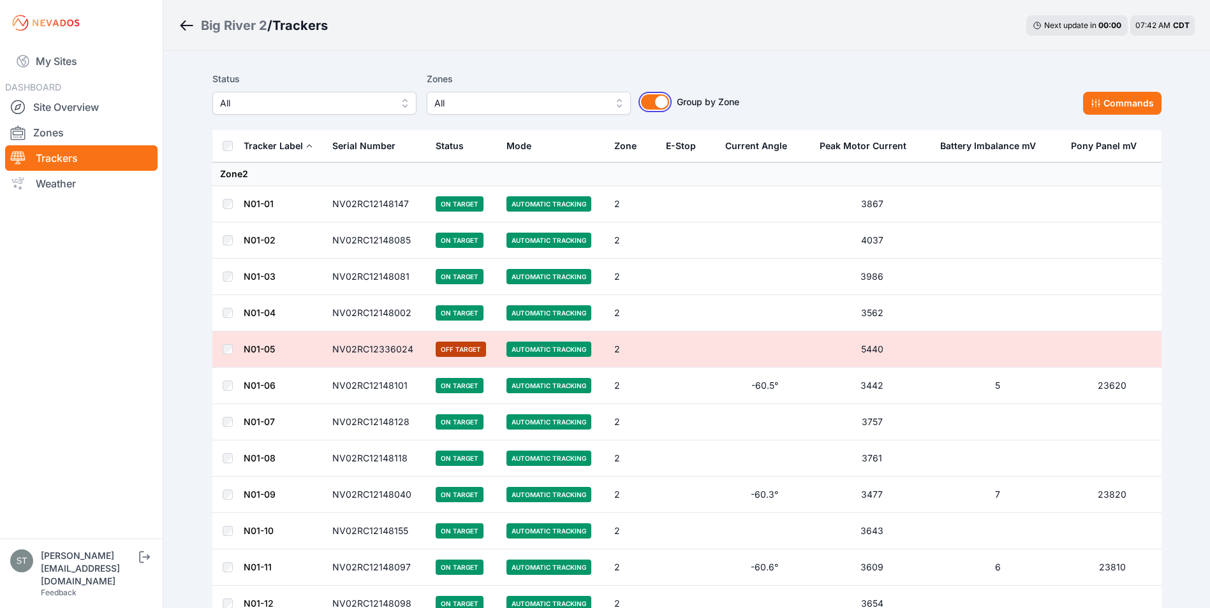
click at [659, 105] on button "Group by Zone" at bounding box center [655, 101] width 28 height 15
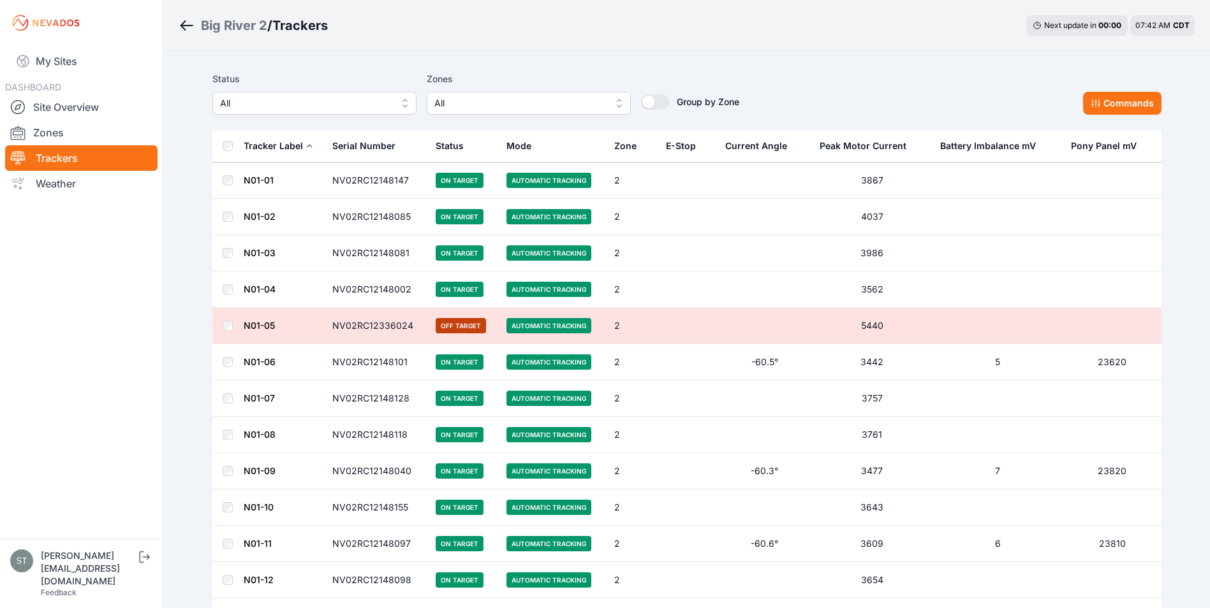
click at [679, 147] on div "E-Stop" at bounding box center [681, 146] width 30 height 13
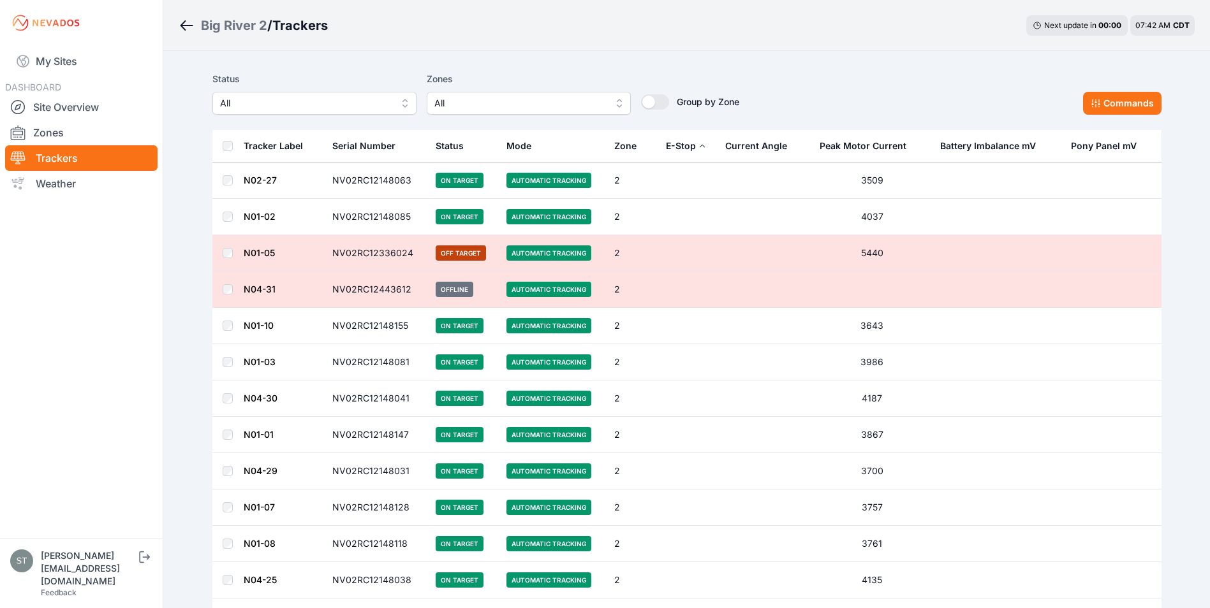
click at [677, 143] on div "E-Stop" at bounding box center [681, 146] width 30 height 13
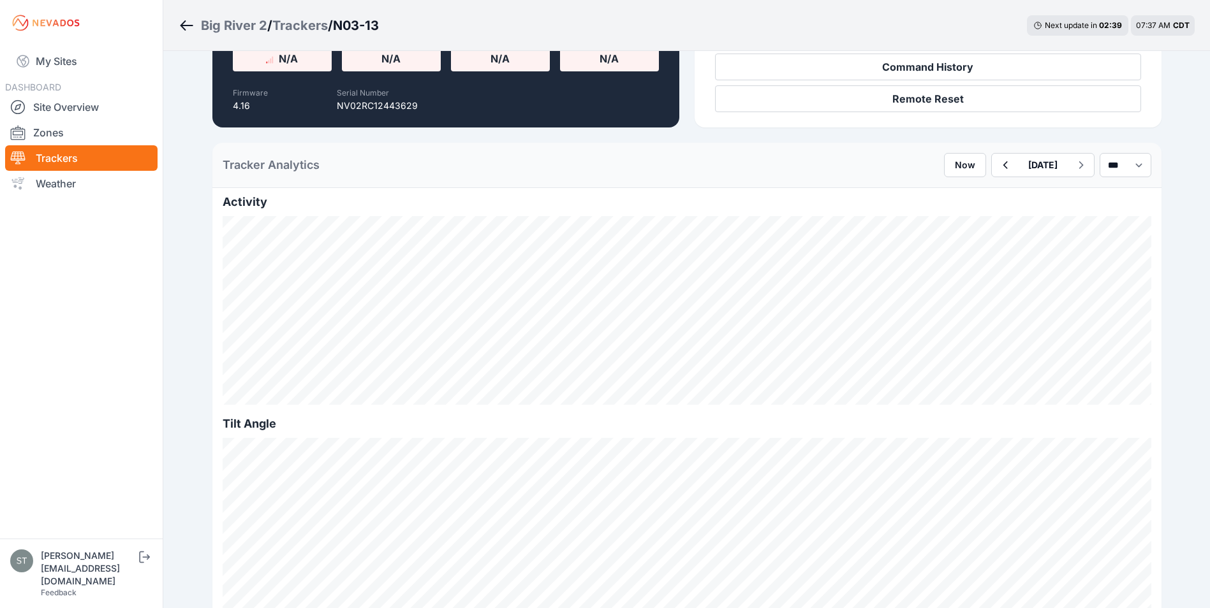
scroll to position [191, 0]
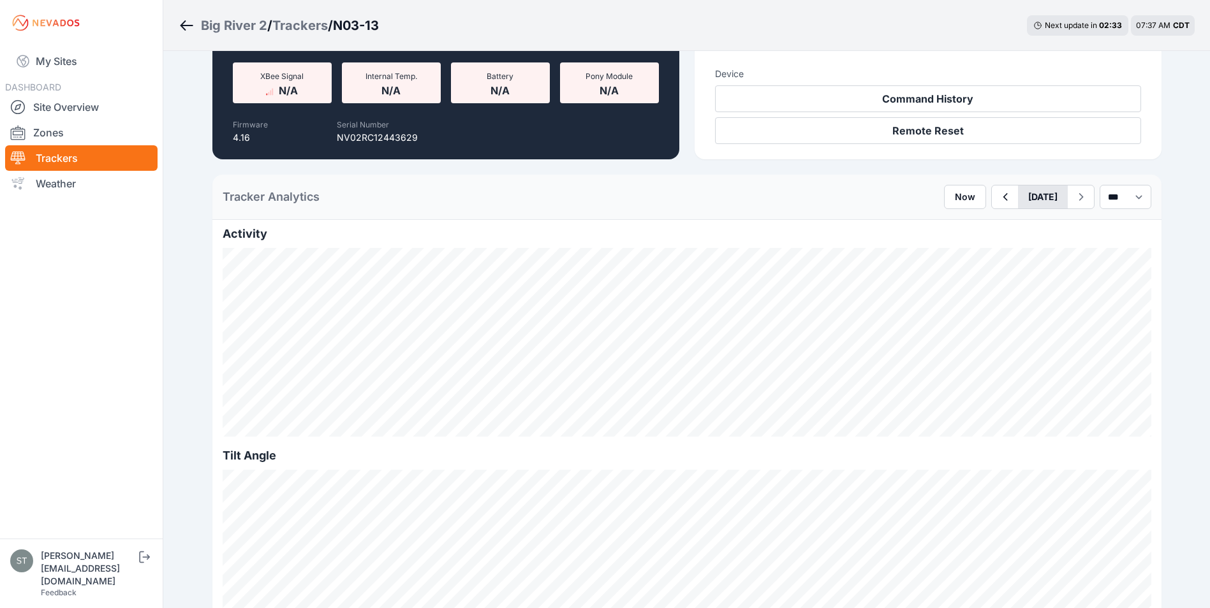
click at [1018, 196] on button "[DATE]" at bounding box center [1043, 197] width 50 height 23
click at [1050, 309] on div "17" at bounding box center [1058, 308] width 17 height 17
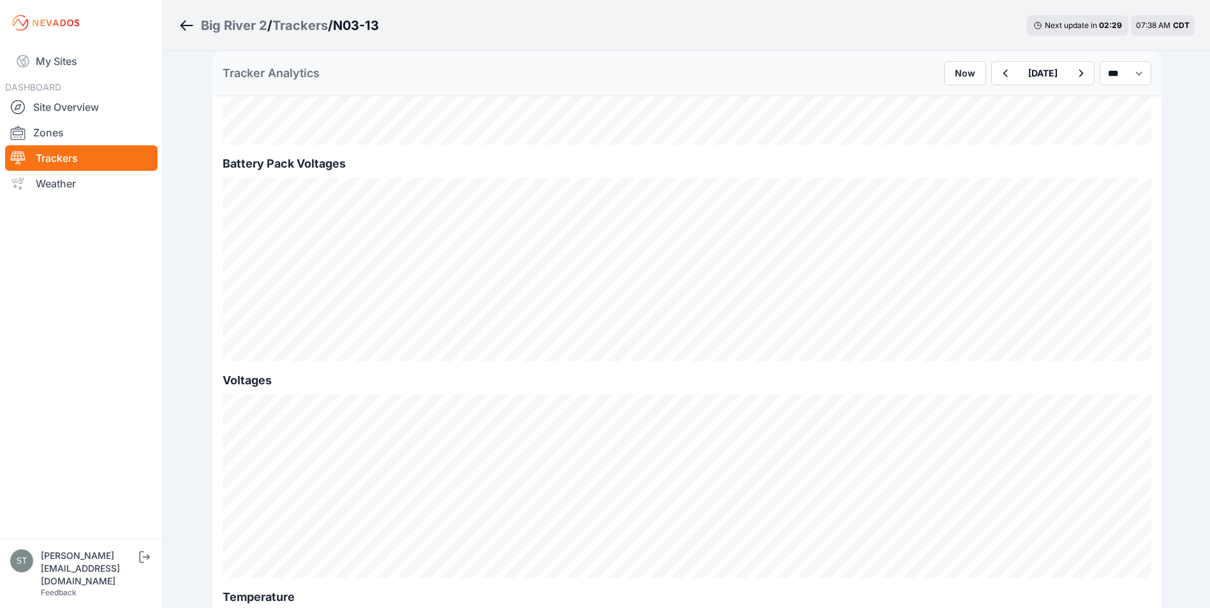
scroll to position [1148, 0]
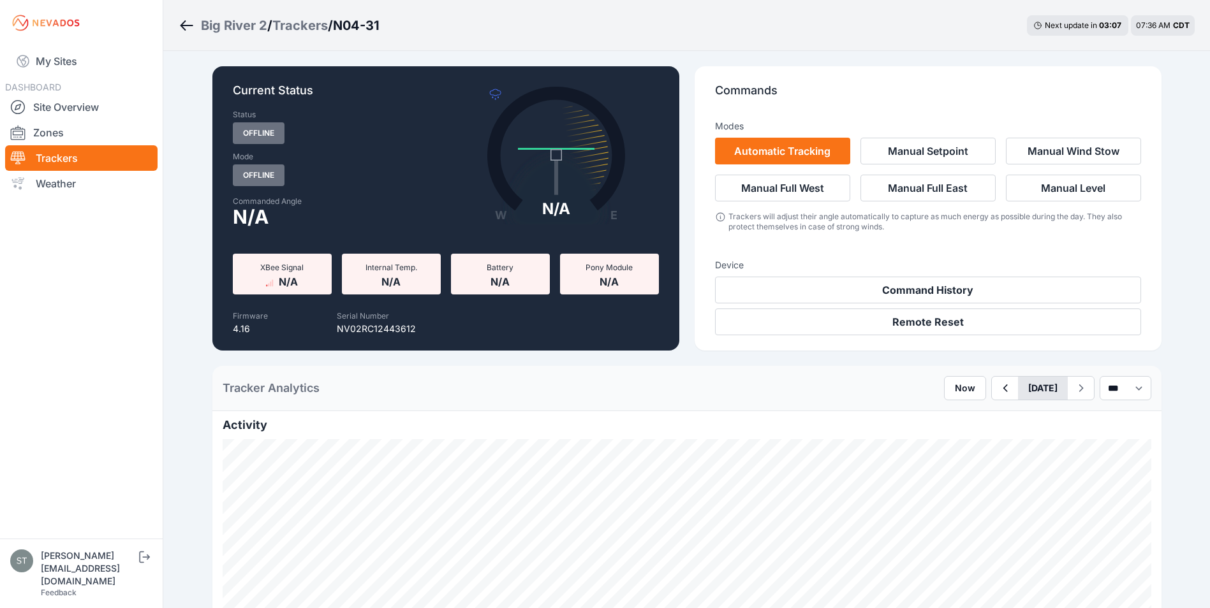
click at [1018, 394] on button "[DATE]" at bounding box center [1043, 388] width 50 height 23
click at [995, 418] on span "Previous Month" at bounding box center [995, 418] width 0 height 15
click at [1122, 418] on span "Next Month" at bounding box center [1122, 418] width 0 height 15
click at [1070, 480] on div "7" at bounding box center [1078, 479] width 17 height 17
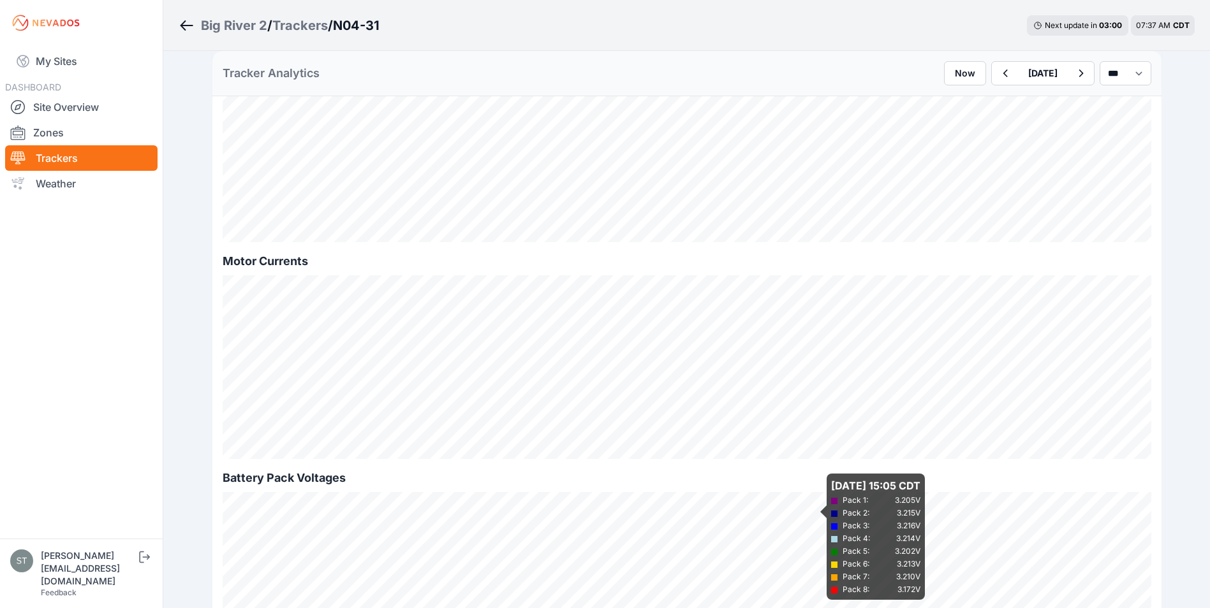
scroll to position [1020, 0]
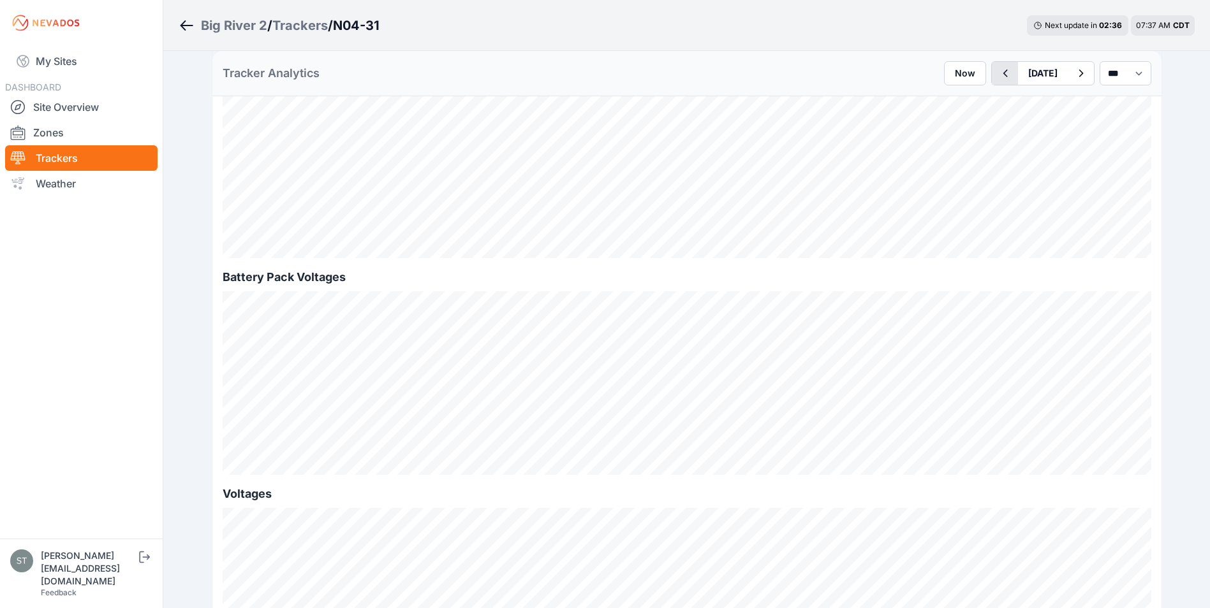
click at [1003, 75] on icon "button" at bounding box center [1005, 74] width 4 height 8
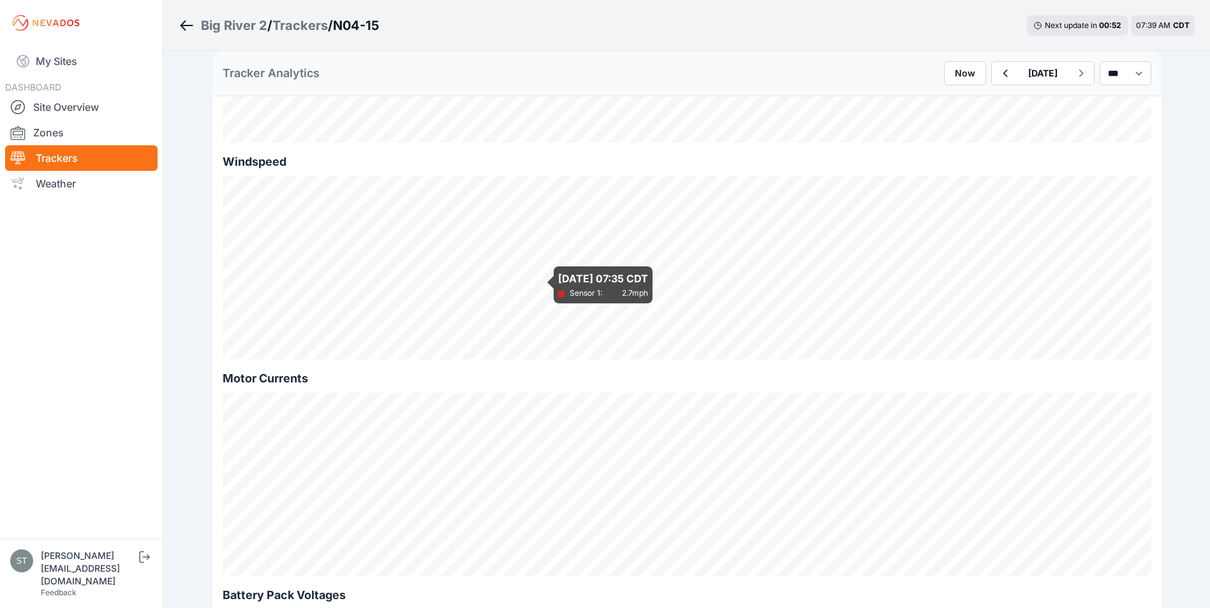
scroll to position [702, 0]
click at [997, 78] on icon "button" at bounding box center [1005, 73] width 16 height 15
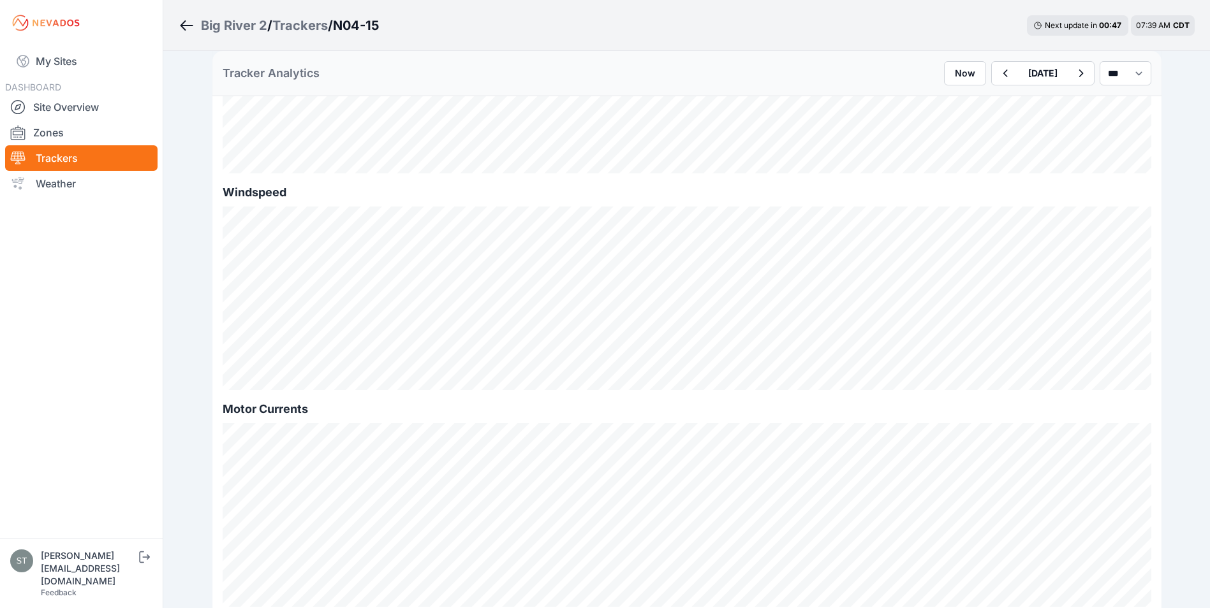
scroll to position [638, 0]
